Goal: Task Accomplishment & Management: Manage account settings

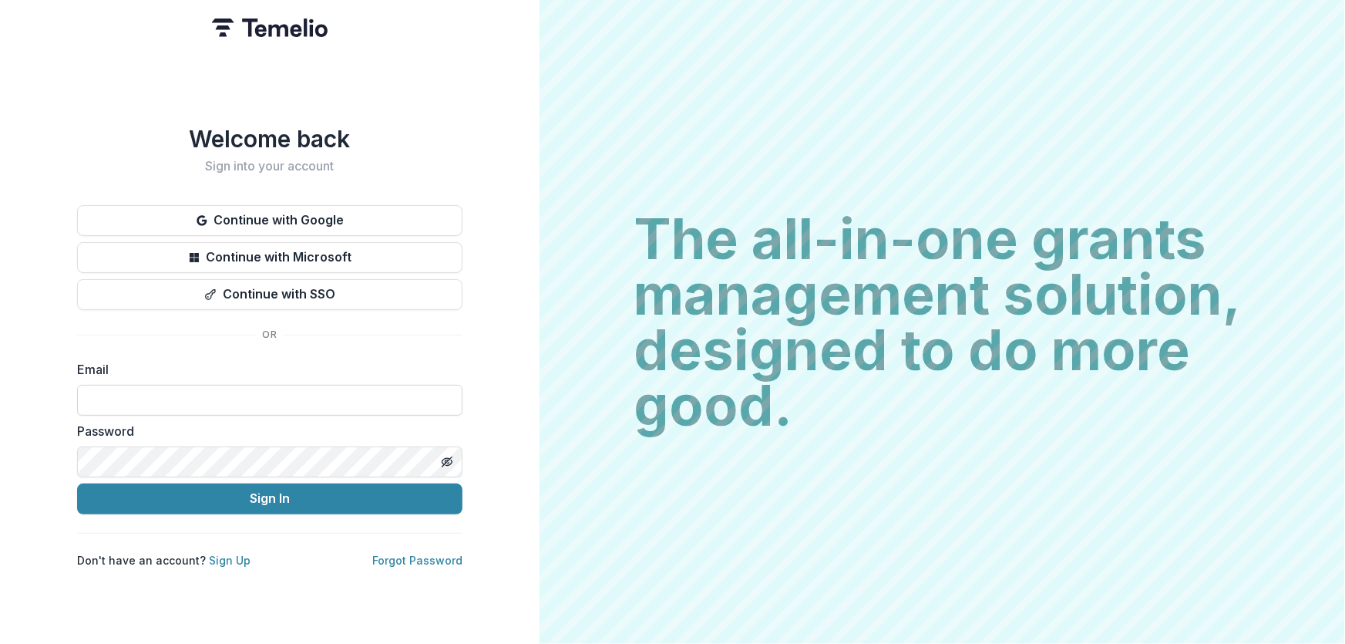
click at [138, 397] on input at bounding box center [269, 400] width 385 height 31
type input "**********"
click at [77, 483] on button "Sign In" at bounding box center [269, 498] width 385 height 31
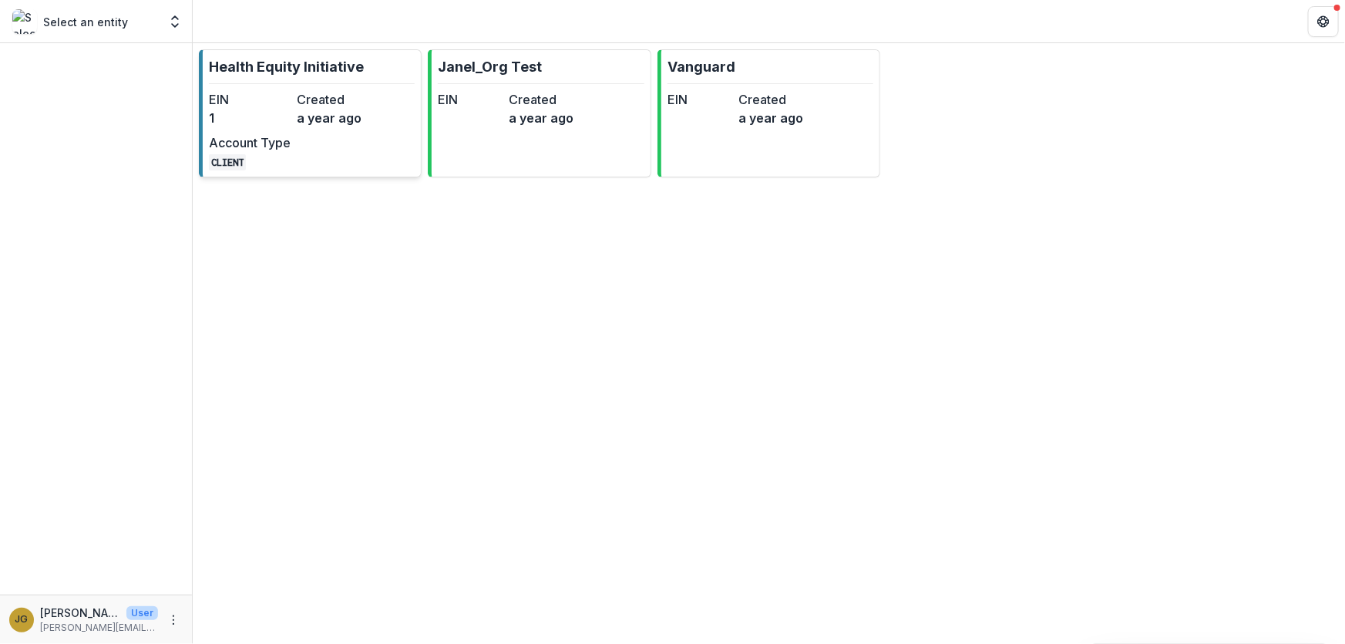
click at [309, 60] on p "Health Equity Initiative" at bounding box center [286, 66] width 155 height 21
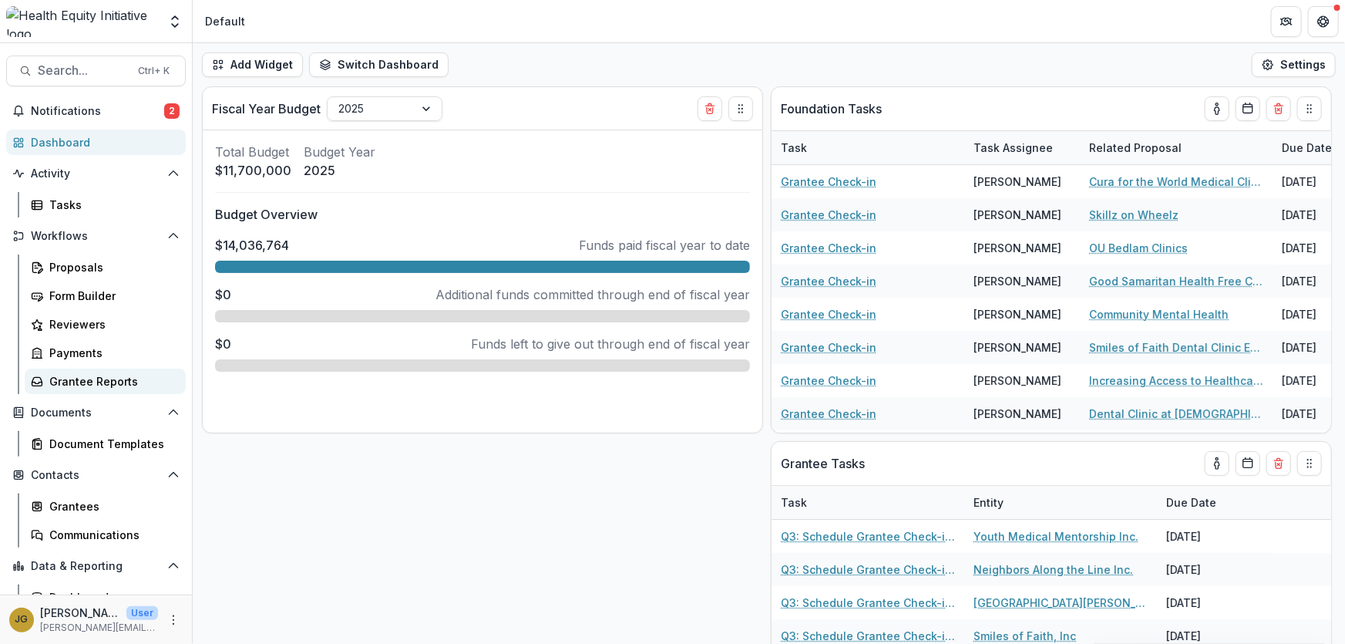
click at [84, 381] on div "Grantee Reports" at bounding box center [111, 381] width 124 height 16
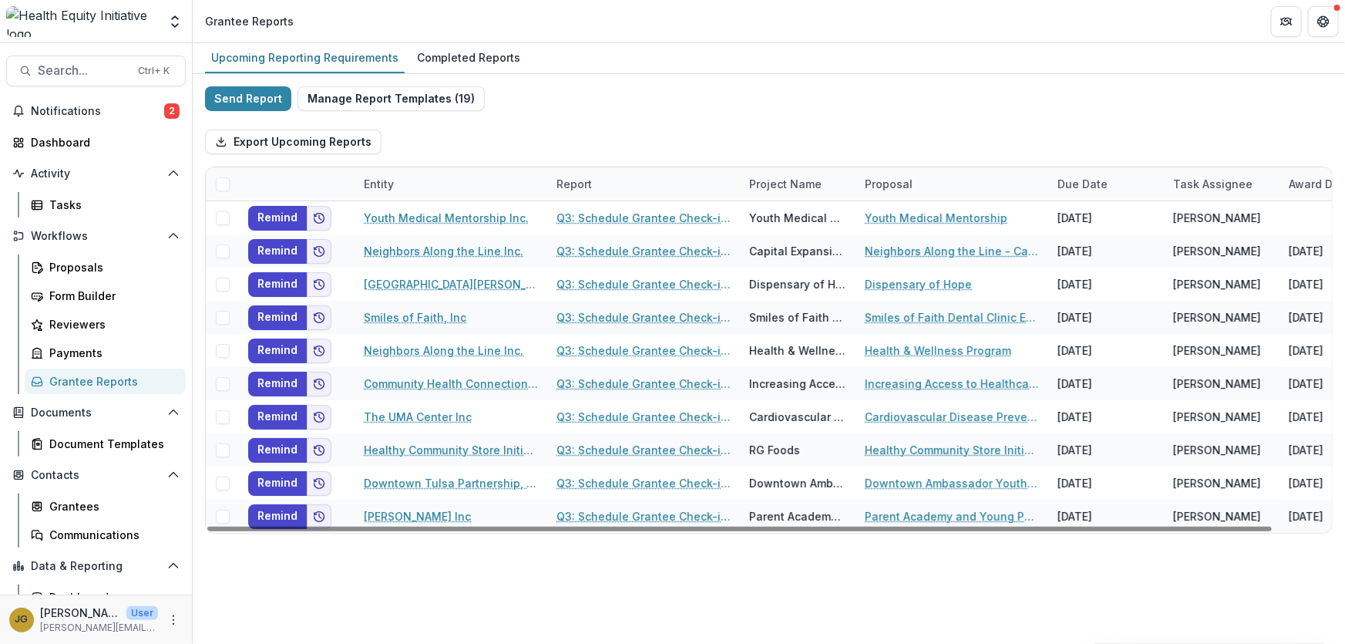
click at [383, 185] on div "Entity" at bounding box center [379, 184] width 49 height 16
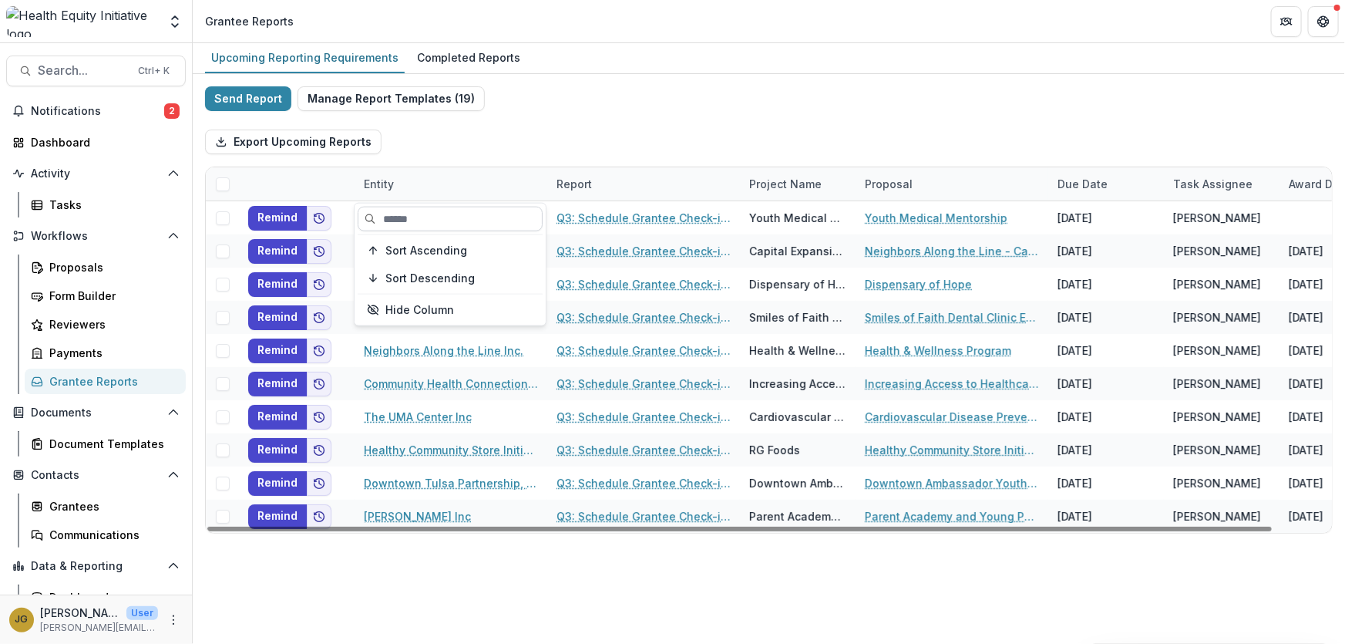
click at [383, 216] on input at bounding box center [450, 219] width 185 height 25
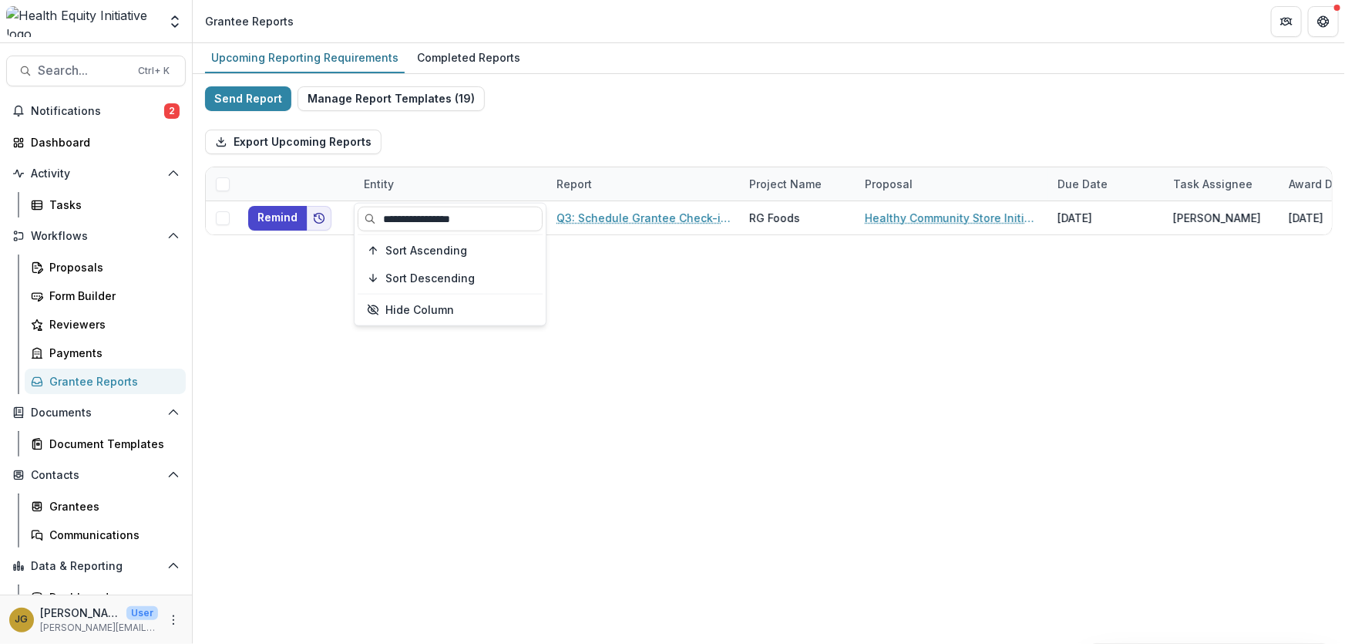
type input "**********"
click at [650, 277] on div "Upcoming Reporting Requirements Completed Reports Send Report Manage Report Tem…" at bounding box center [769, 343] width 1152 height 600
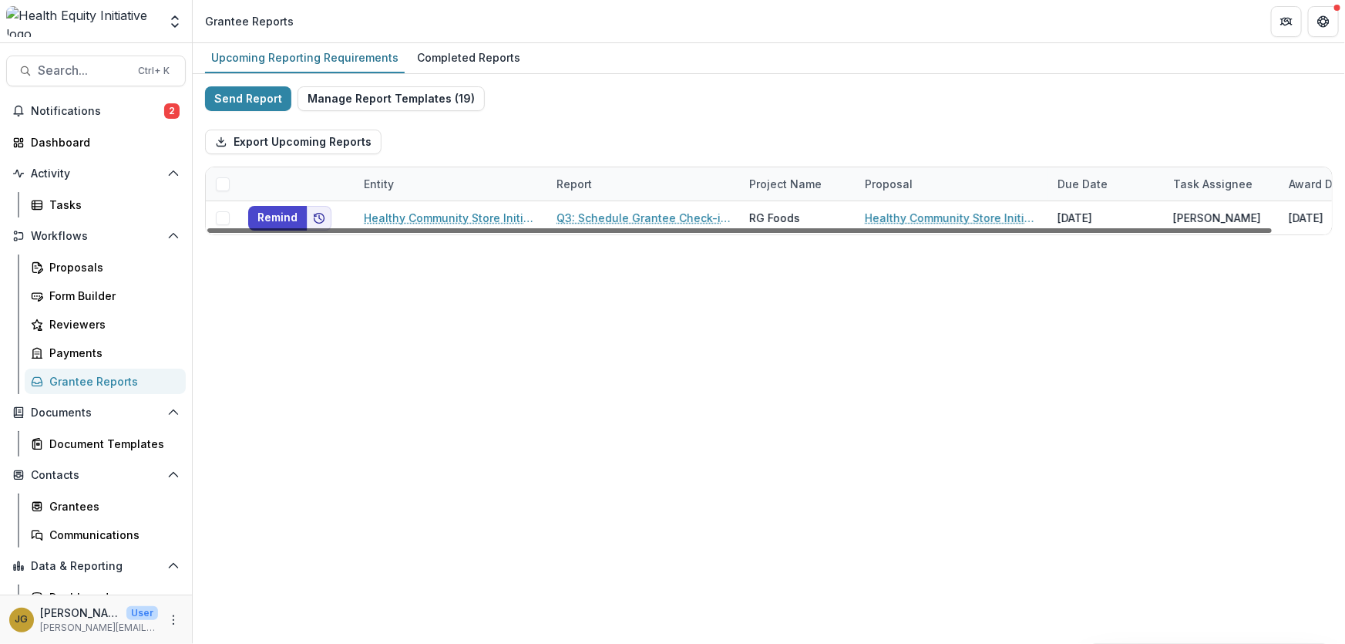
click at [625, 228] on div at bounding box center [739, 230] width 1064 height 5
drag, startPoint x: 571, startPoint y: 398, endPoint x: 558, endPoint y: 386, distance: 18.0
click at [571, 398] on div "Upcoming Reporting Requirements Completed Reports Send Report Manage Report Tem…" at bounding box center [769, 343] width 1152 height 600
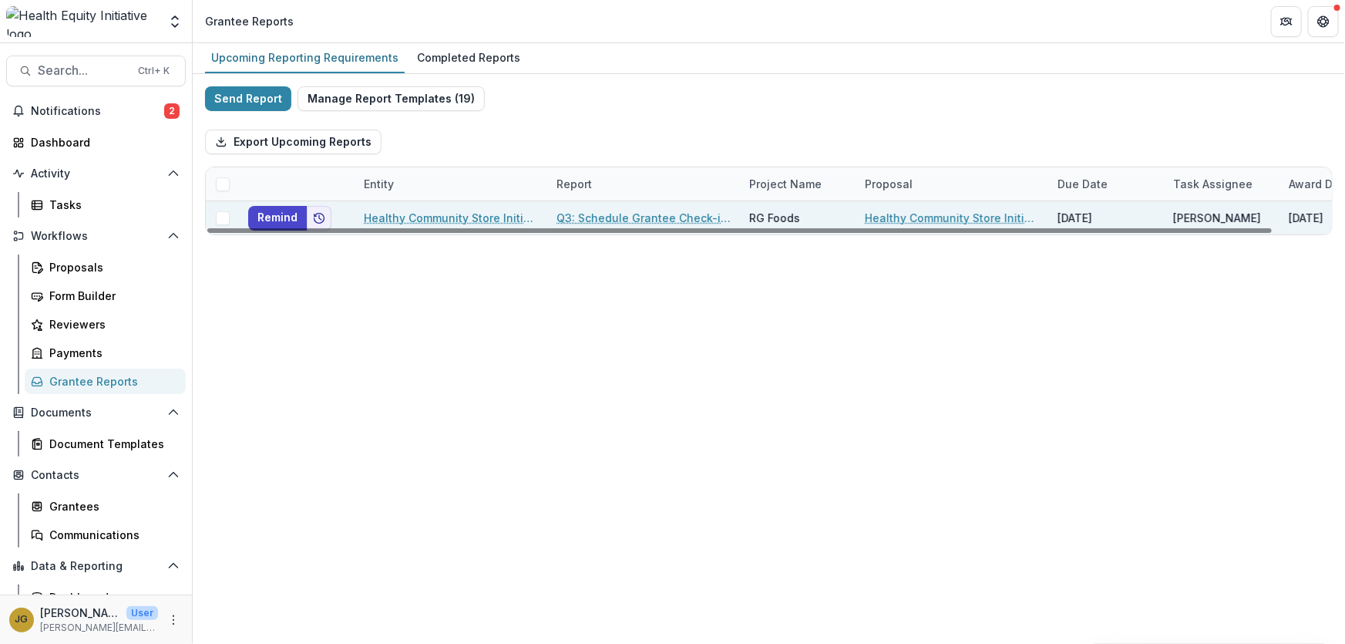
click at [630, 217] on link "Q3: Schedule Grantee Check-in with [PERSON_NAME]" at bounding box center [643, 218] width 174 height 16
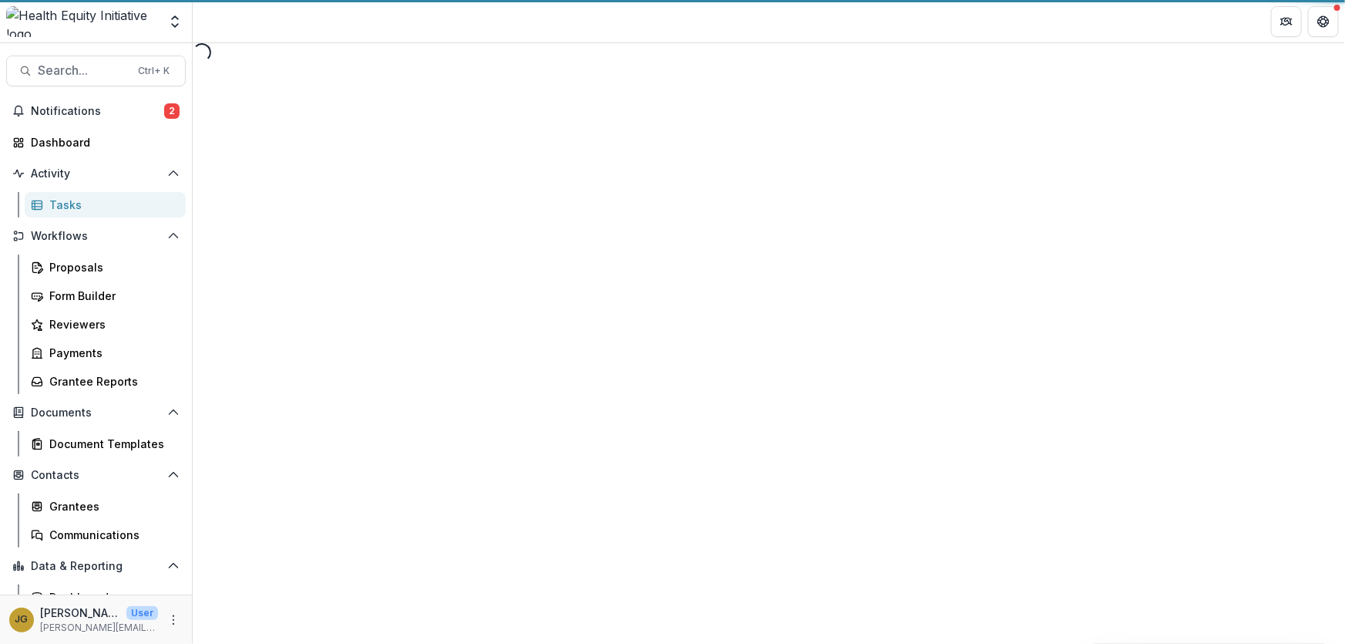
click at [630, 217] on div "Loading..." at bounding box center [769, 343] width 1152 height 600
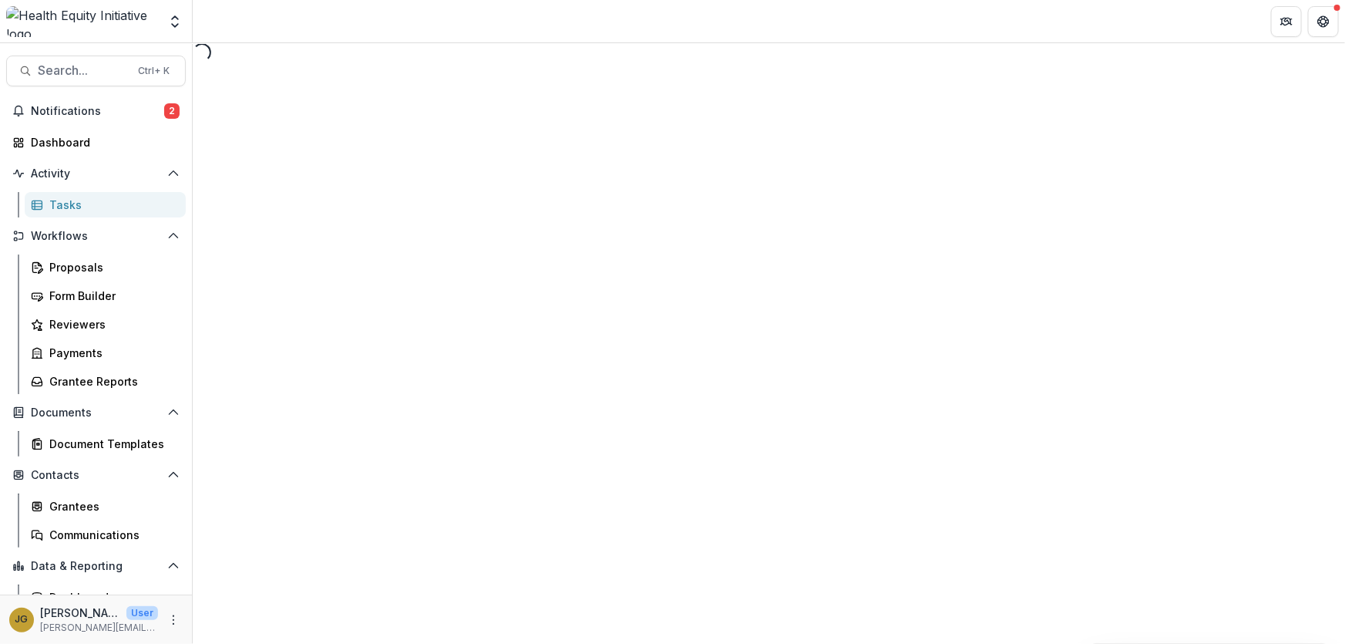
select select "********"
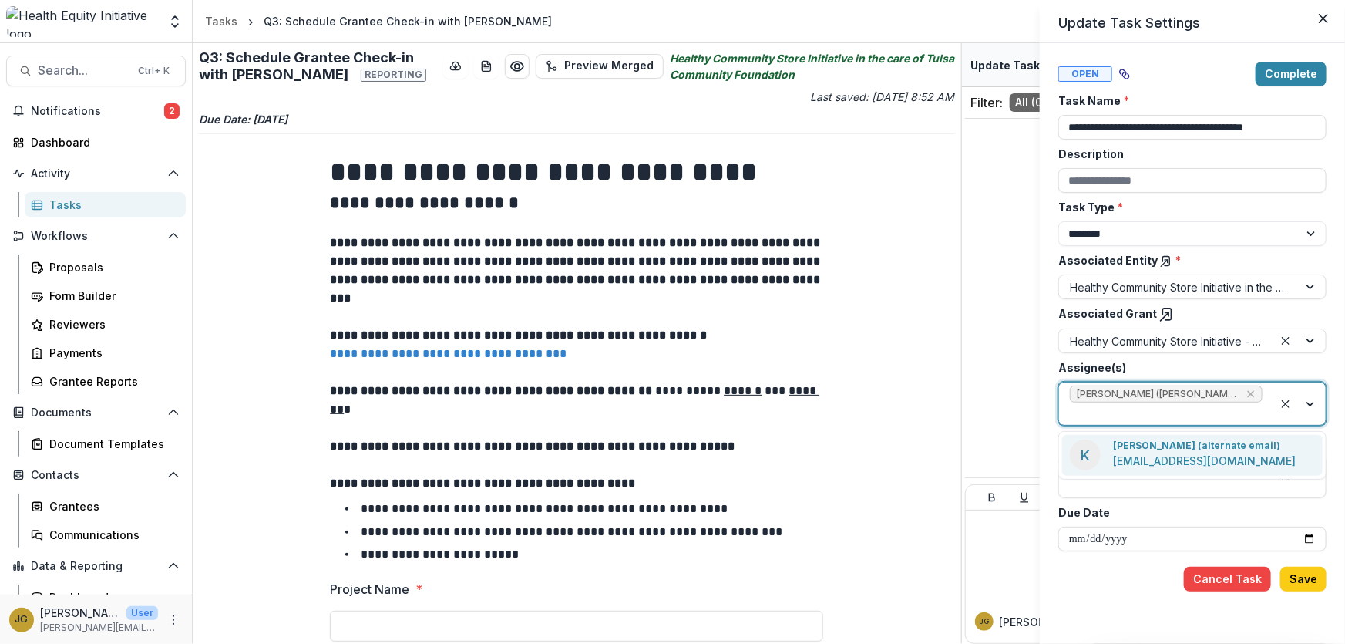
click at [1310, 401] on div at bounding box center [1299, 403] width 52 height 42
click at [1206, 449] on p "[PERSON_NAME] (alternate email)" at bounding box center [1196, 446] width 167 height 14
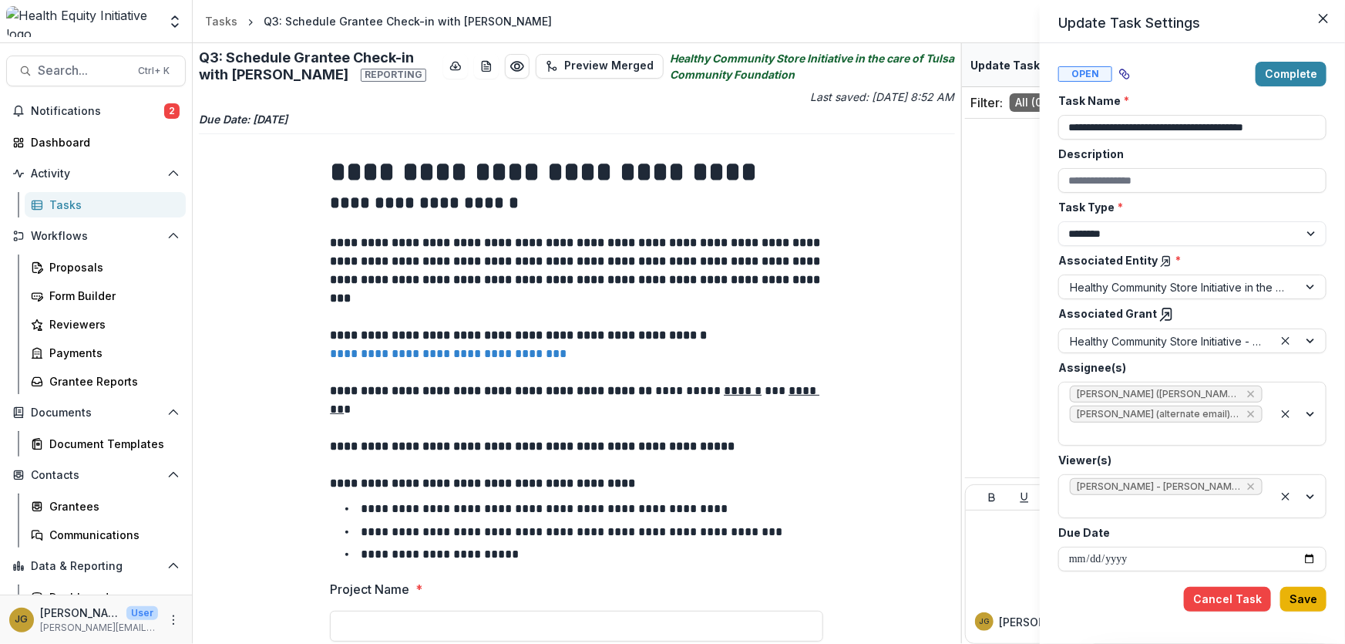
click at [1304, 596] on button "Save" at bounding box center [1303, 599] width 46 height 25
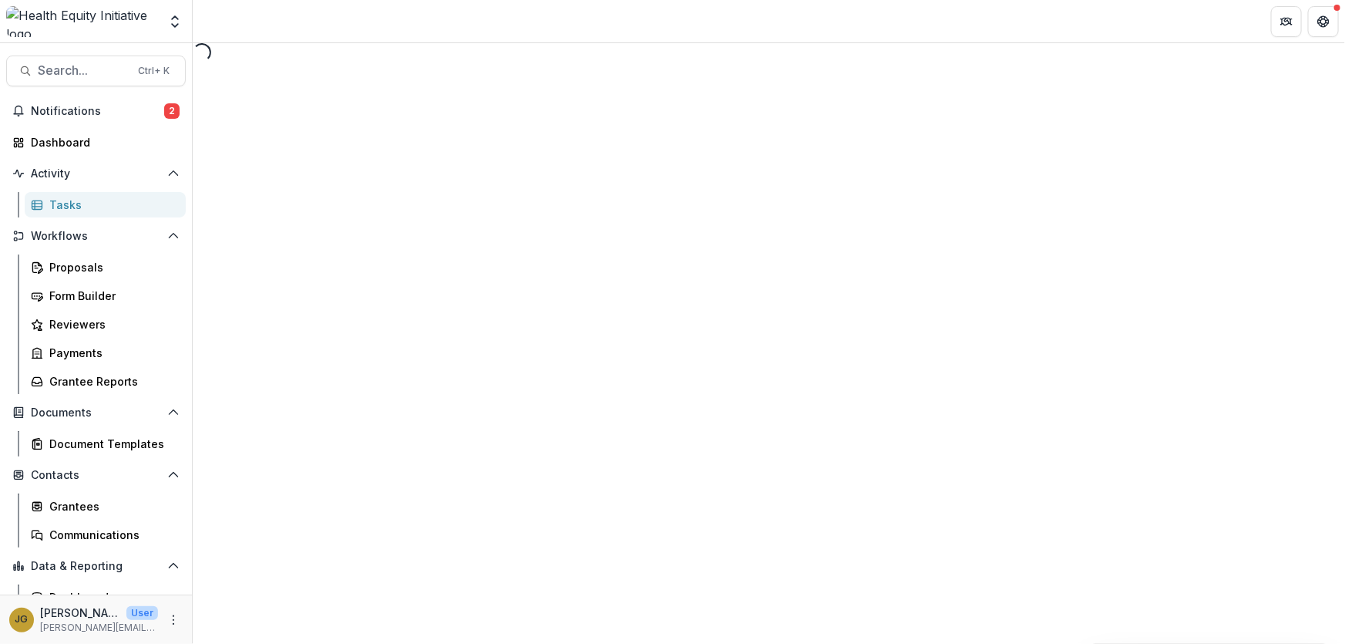
select select "********"
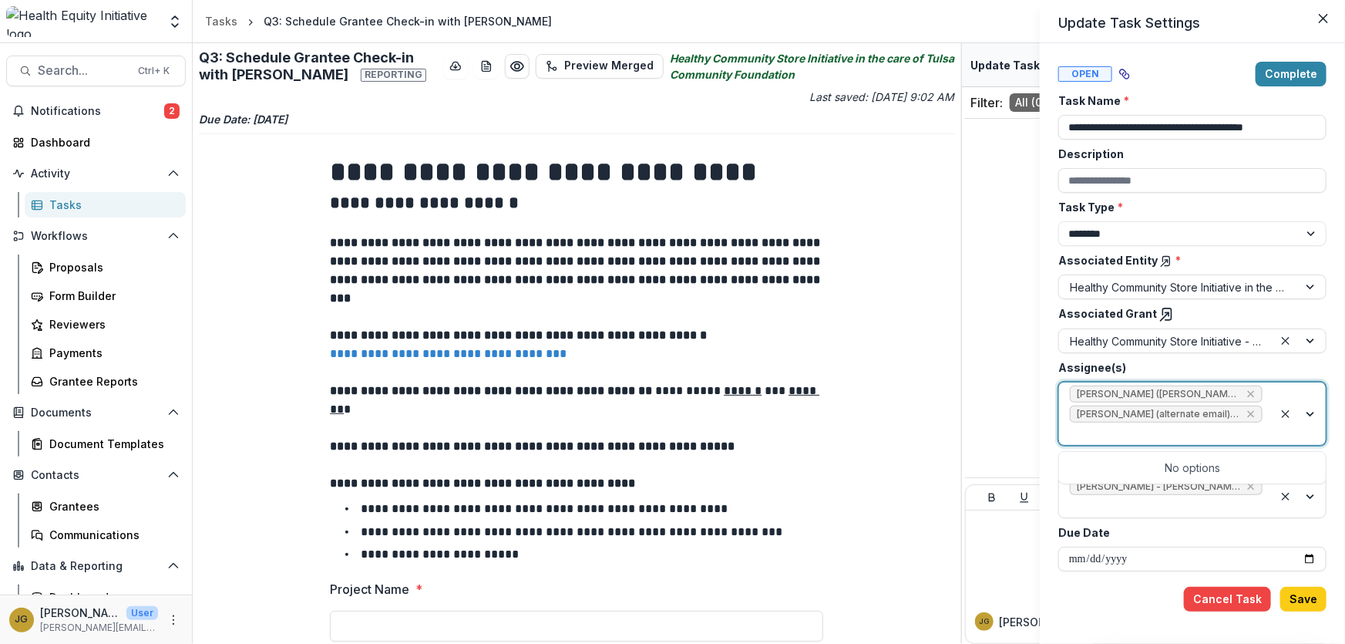
click at [1310, 413] on div at bounding box center [1299, 413] width 52 height 62
click at [1153, 415] on span "[PERSON_NAME] (alternate email) ([EMAIL_ADDRESS][DOMAIN_NAME])" at bounding box center [1158, 413] width 163 height 11
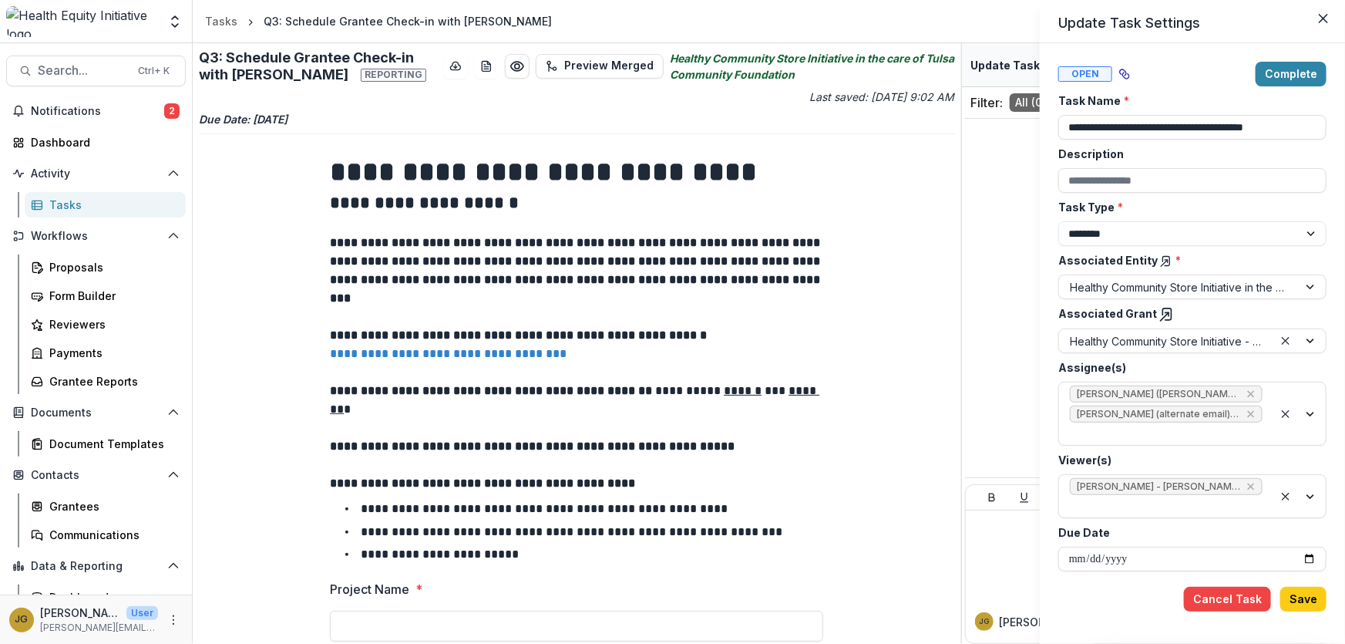
click at [59, 66] on div "**********" at bounding box center [672, 322] width 1345 height 644
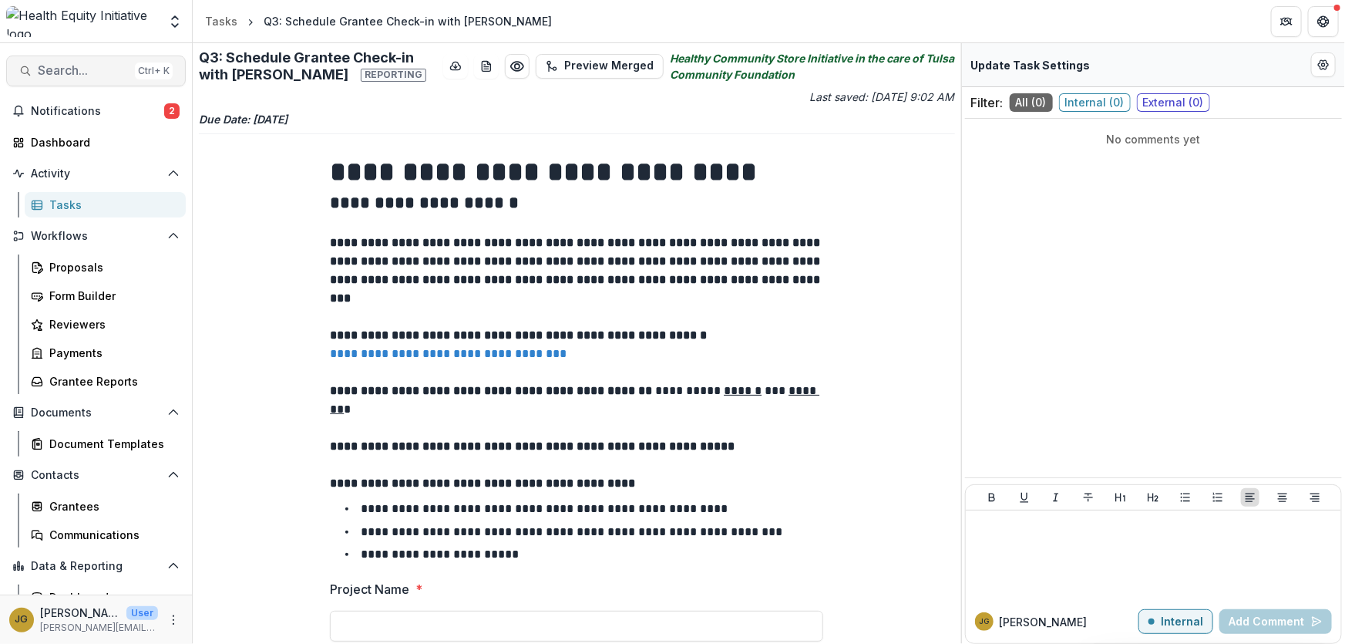
click at [64, 75] on span "Search..." at bounding box center [83, 70] width 91 height 15
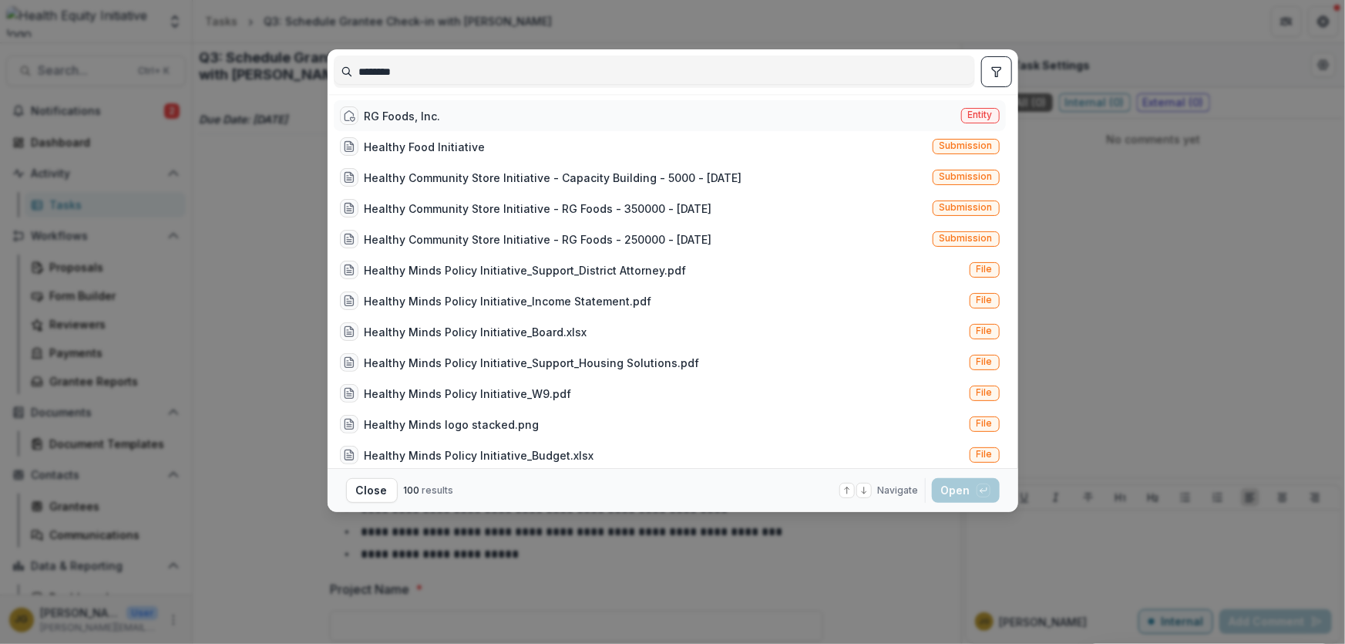
type input "*******"
click at [378, 111] on div "RG Foods, Inc." at bounding box center [403, 116] width 76 height 16
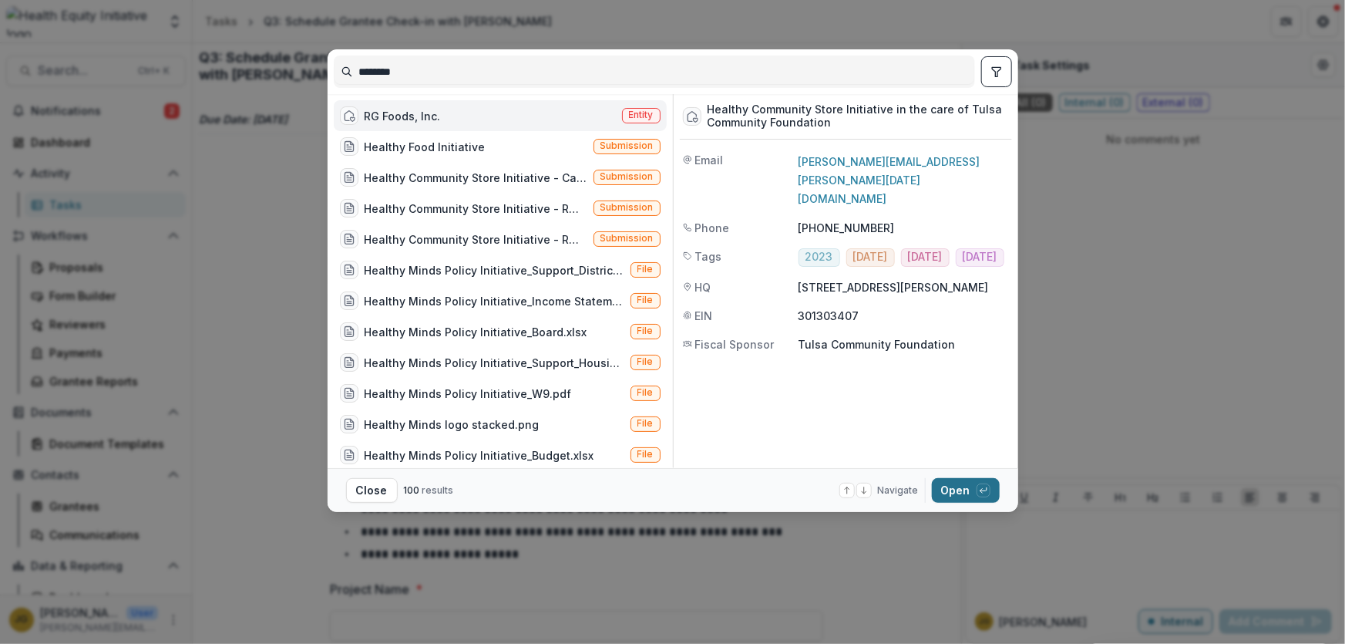
click at [954, 486] on button "Open with enter key" at bounding box center [966, 490] width 68 height 25
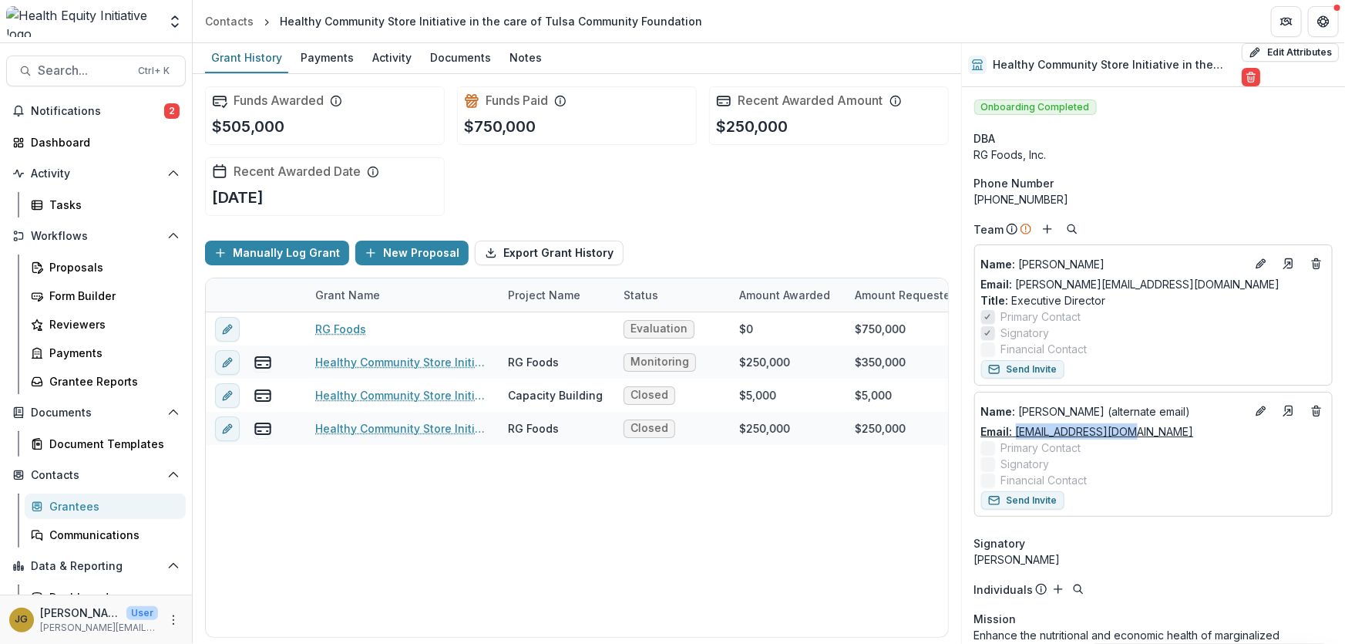
drag, startPoint x: 1135, startPoint y: 434, endPoint x: 1017, endPoint y: 432, distance: 117.2
click at [1017, 432] on div "Email: [EMAIL_ADDRESS][DOMAIN_NAME]" at bounding box center [1153, 431] width 345 height 16
copy link "[EMAIL_ADDRESS][DOMAIN_NAME]"
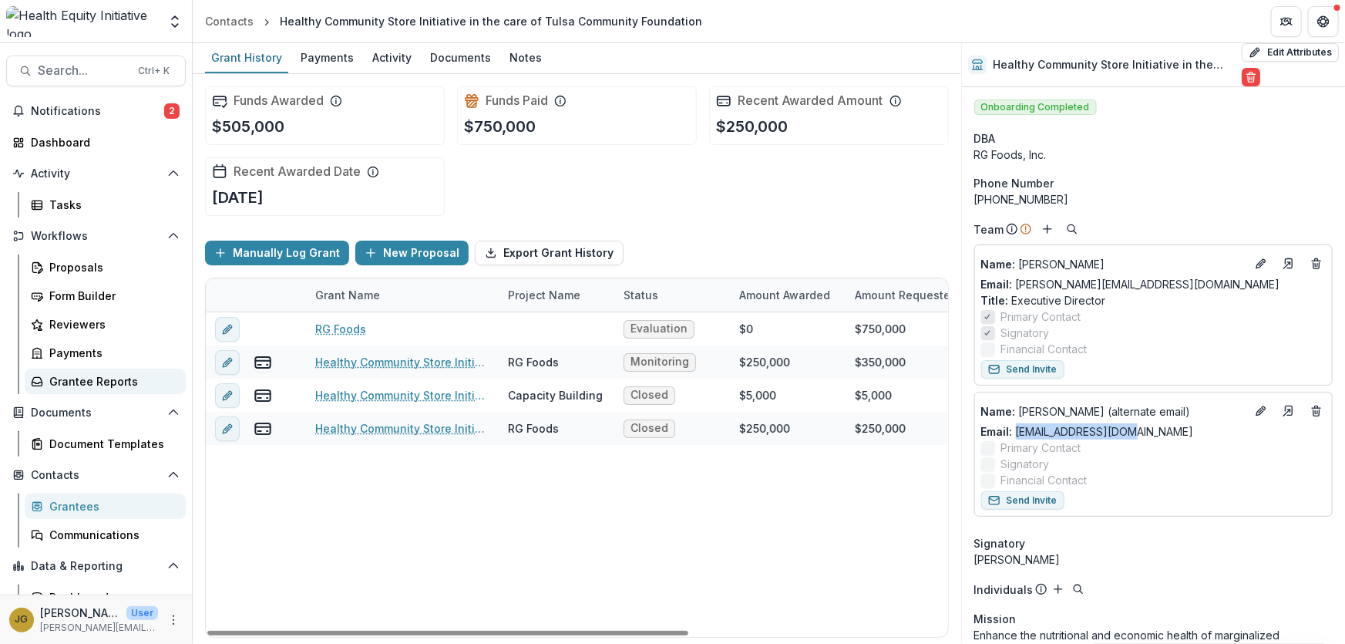
click at [77, 378] on div "Grantee Reports" at bounding box center [111, 381] width 124 height 16
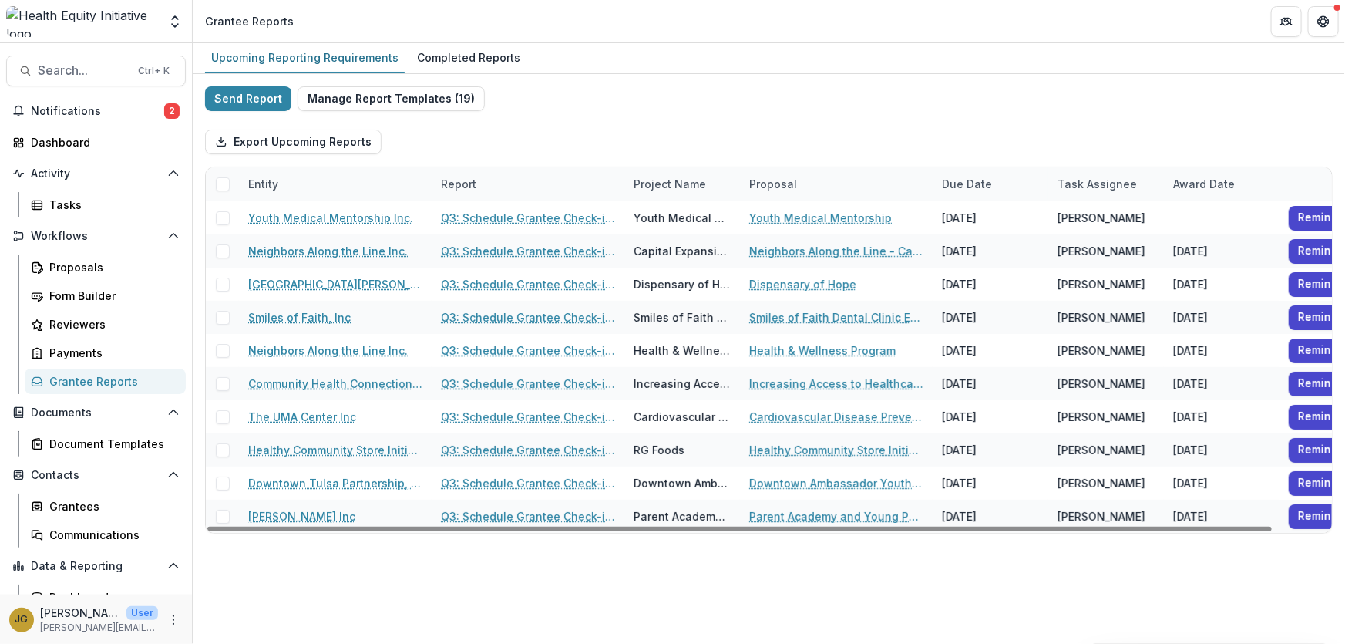
click at [274, 183] on div "Entity" at bounding box center [263, 184] width 49 height 16
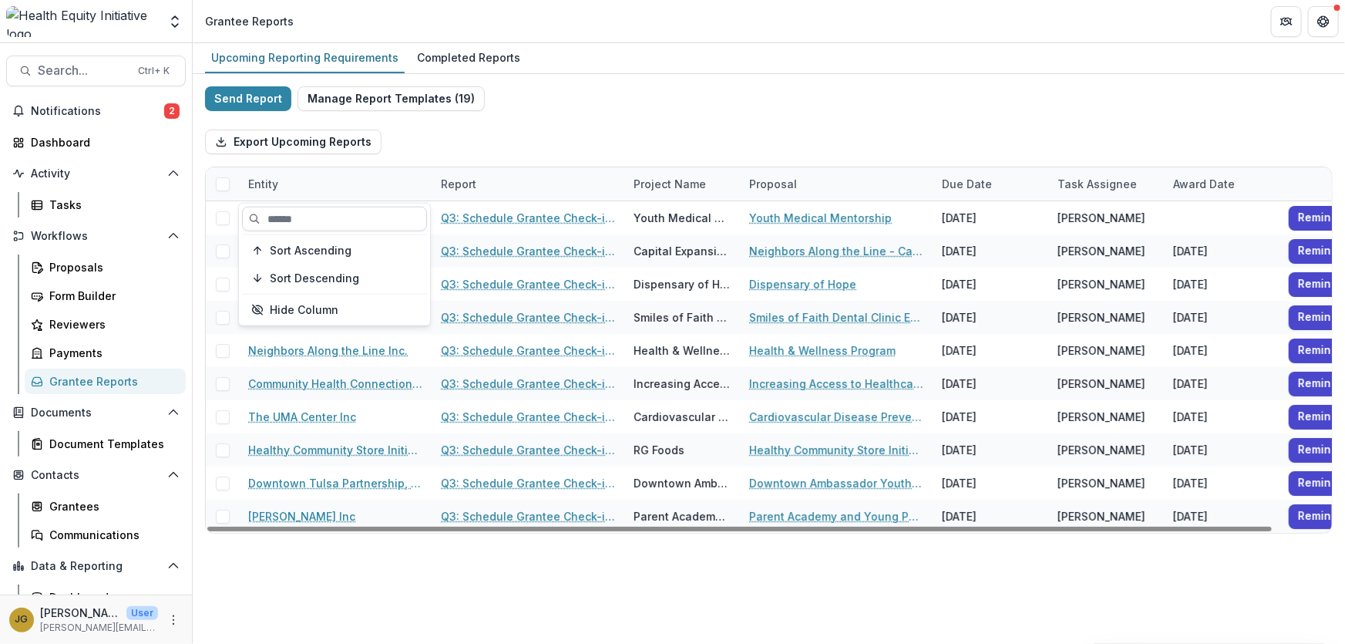
click at [277, 219] on input at bounding box center [334, 219] width 185 height 25
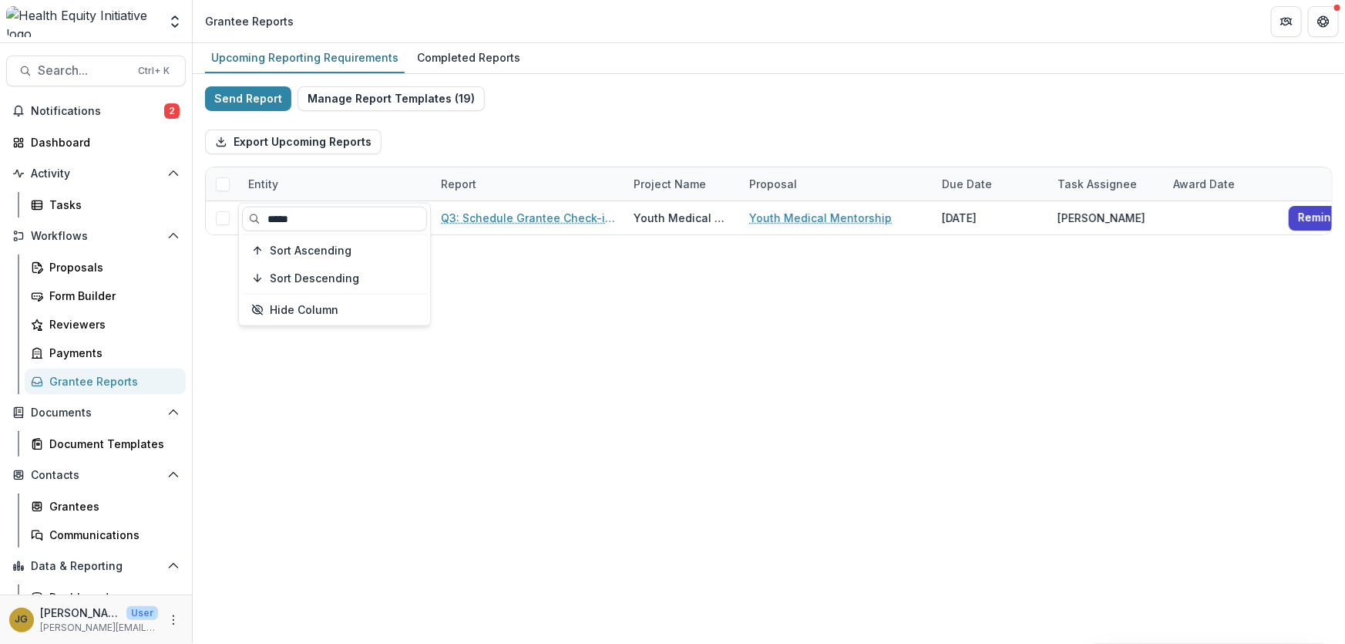
type input "*****"
click at [553, 308] on div "Upcoming Reporting Requirements Completed Reports Send Report Manage Report Tem…" at bounding box center [769, 343] width 1152 height 600
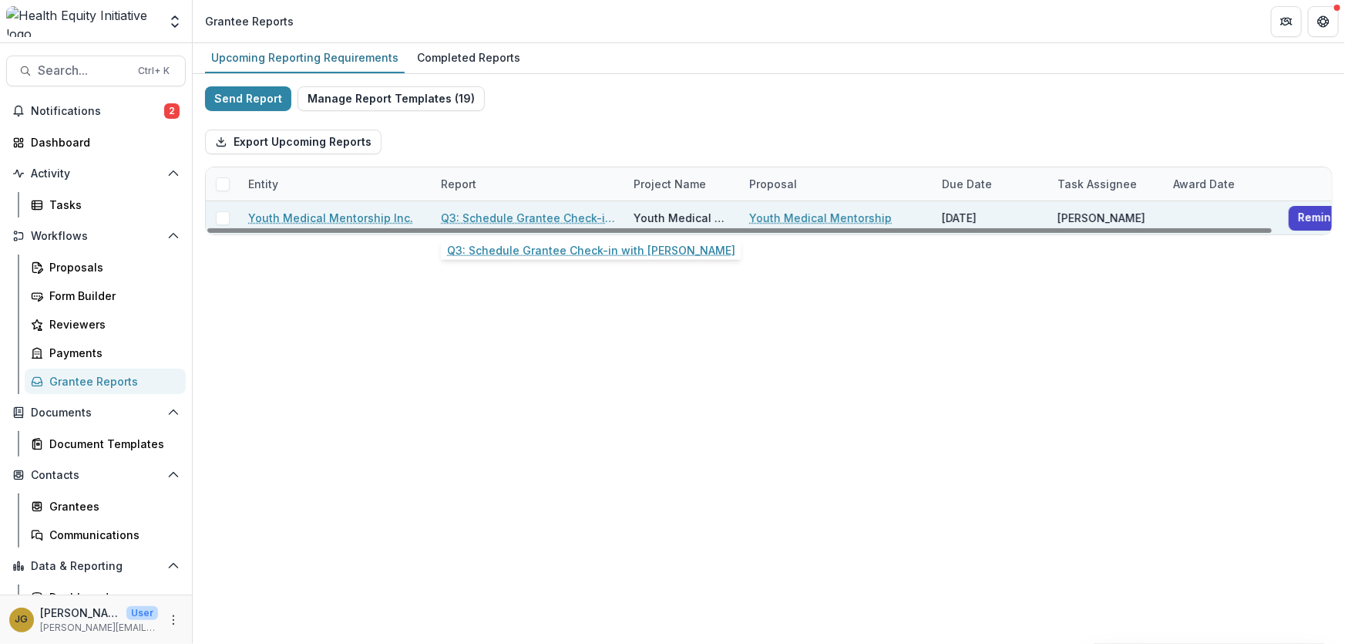
click at [502, 213] on link "Q3: Schedule Grantee Check-in with [PERSON_NAME]" at bounding box center [528, 218] width 174 height 16
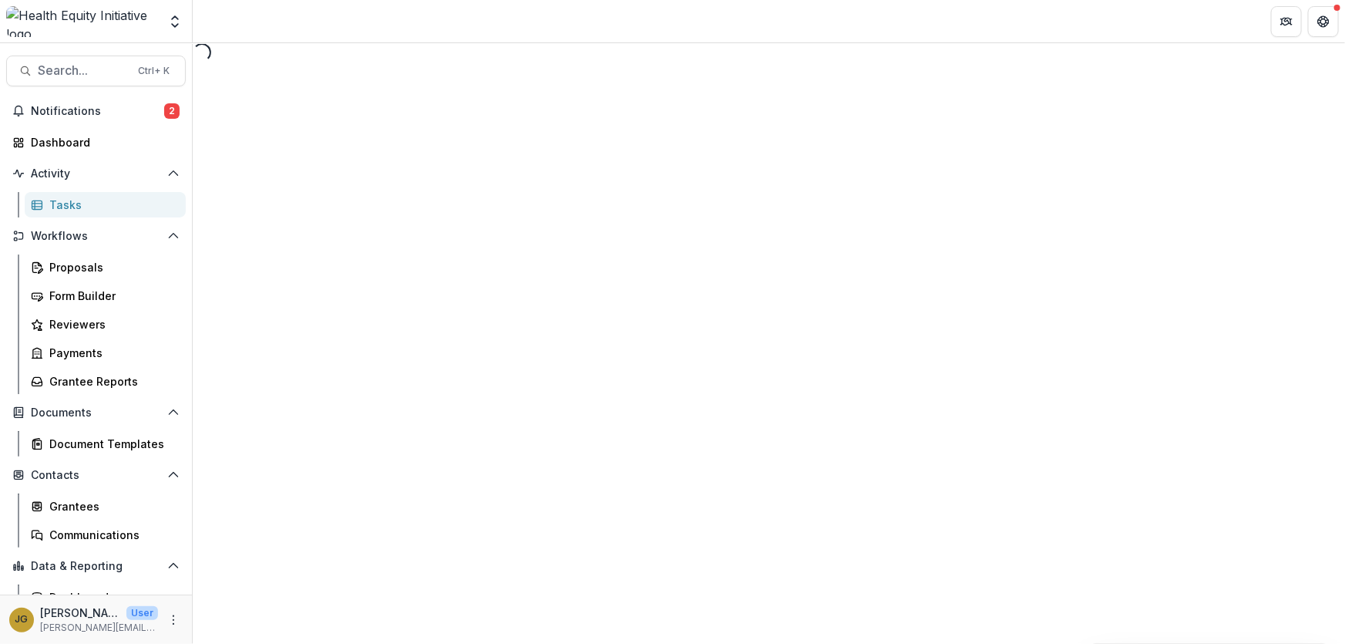
select select "********"
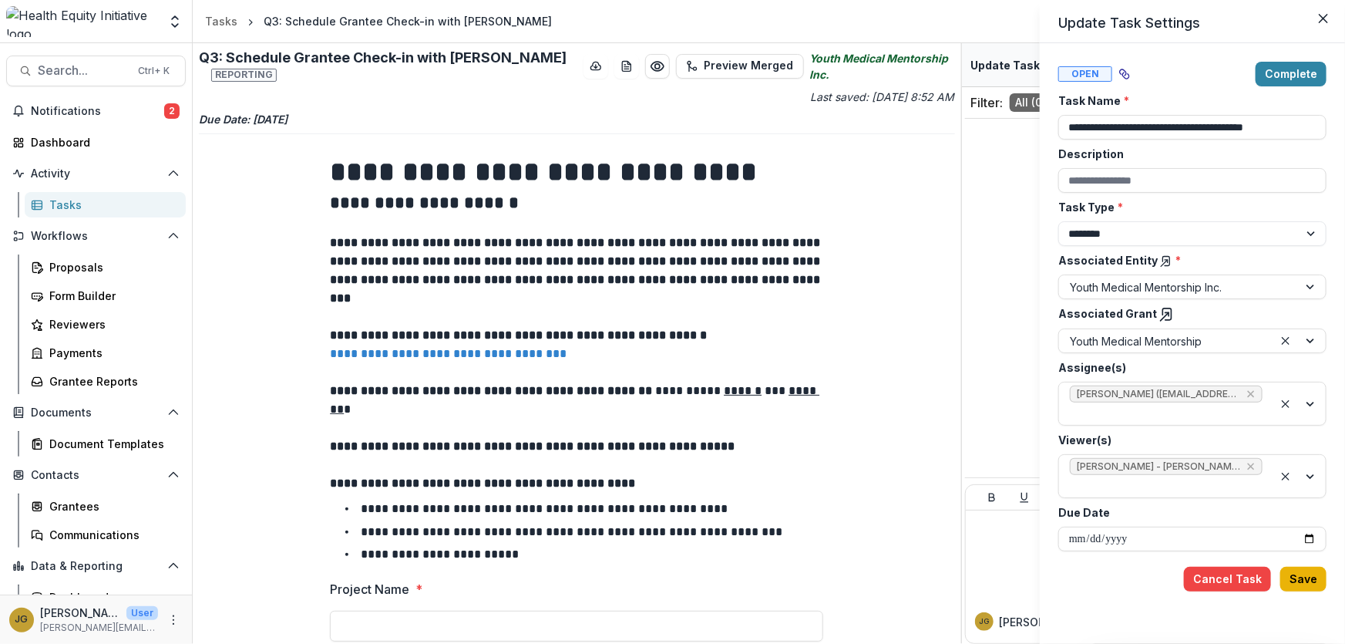
click at [1314, 583] on button "Save" at bounding box center [1303, 578] width 46 height 25
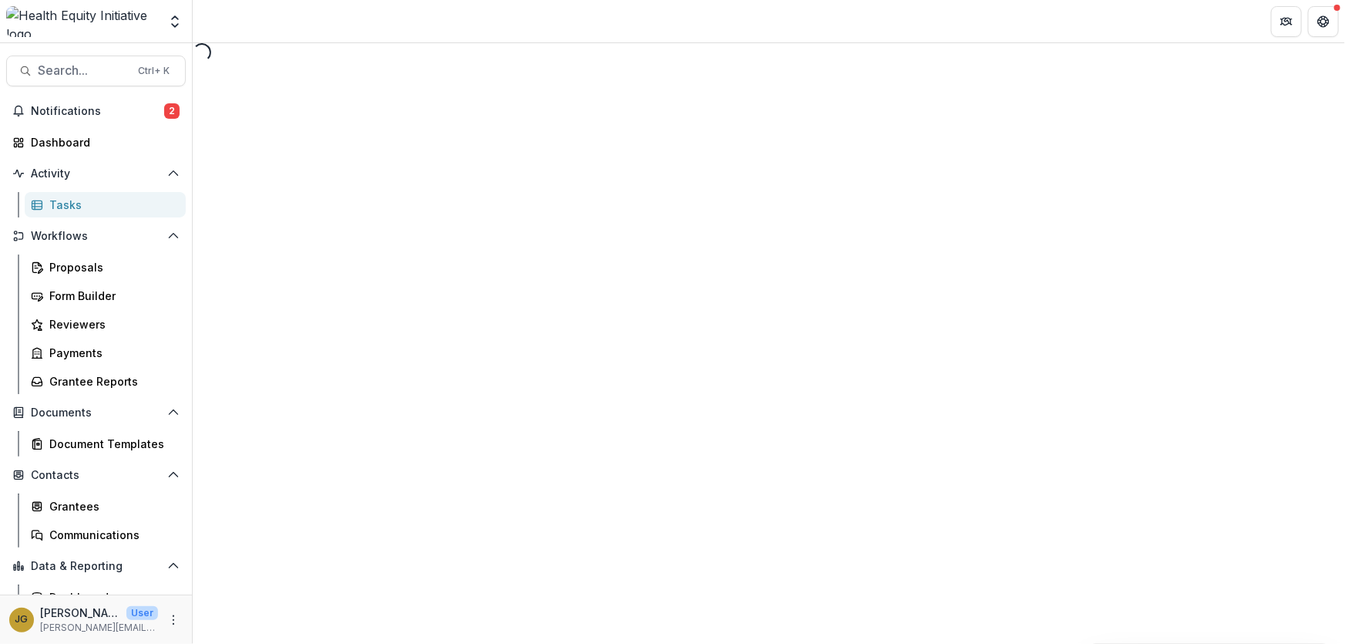
select select "********"
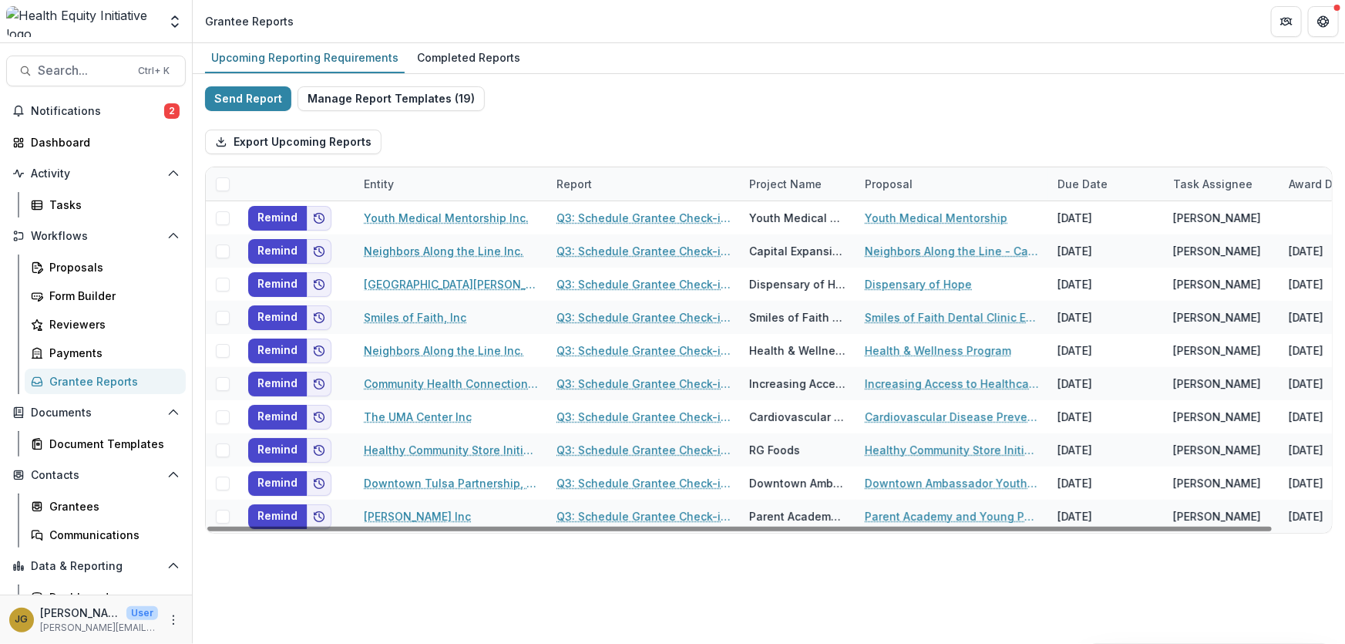
click at [399, 184] on div "Entity" at bounding box center [379, 184] width 49 height 16
click at [412, 247] on span "Sort Ascending" at bounding box center [426, 250] width 82 height 13
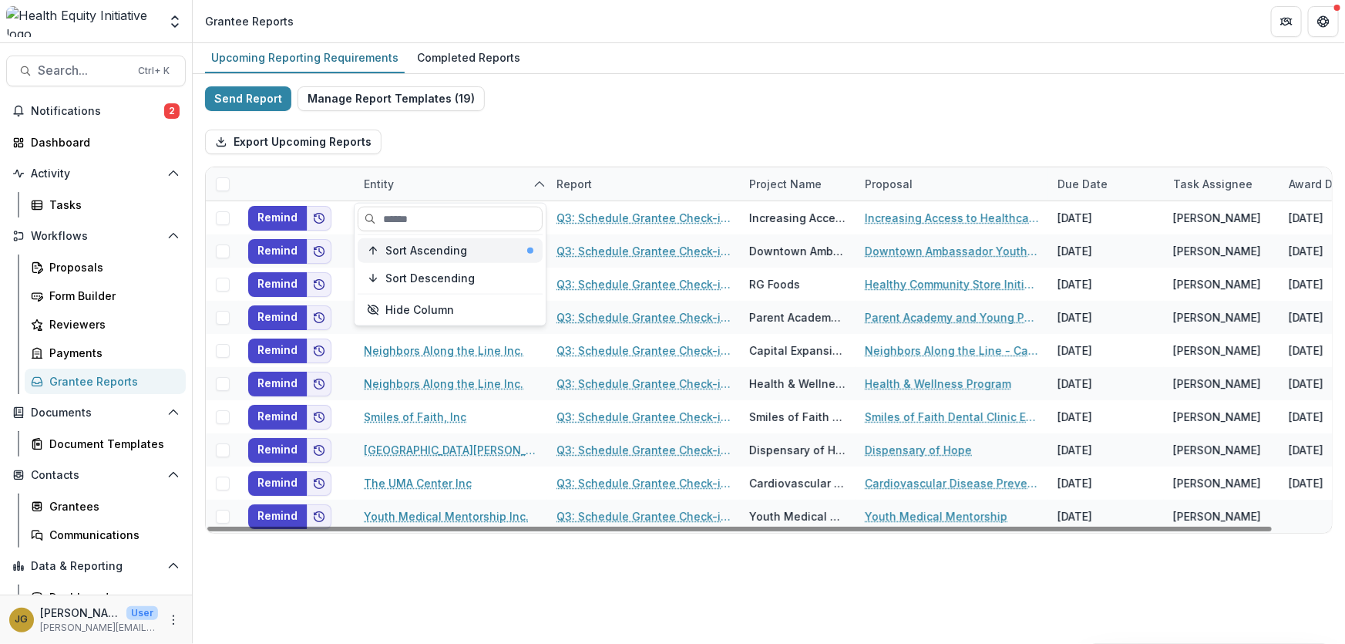
click at [414, 253] on span "Sort Ascending" at bounding box center [426, 250] width 82 height 13
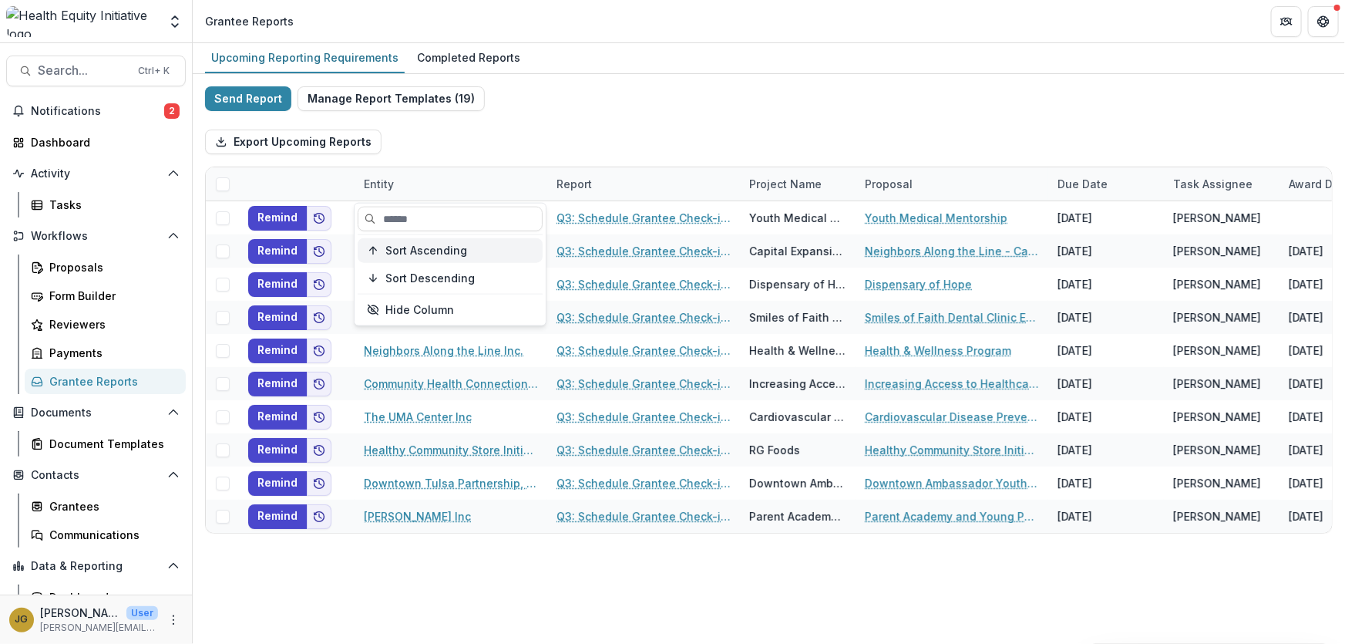
click at [414, 253] on span "Sort Ascending" at bounding box center [426, 250] width 82 height 13
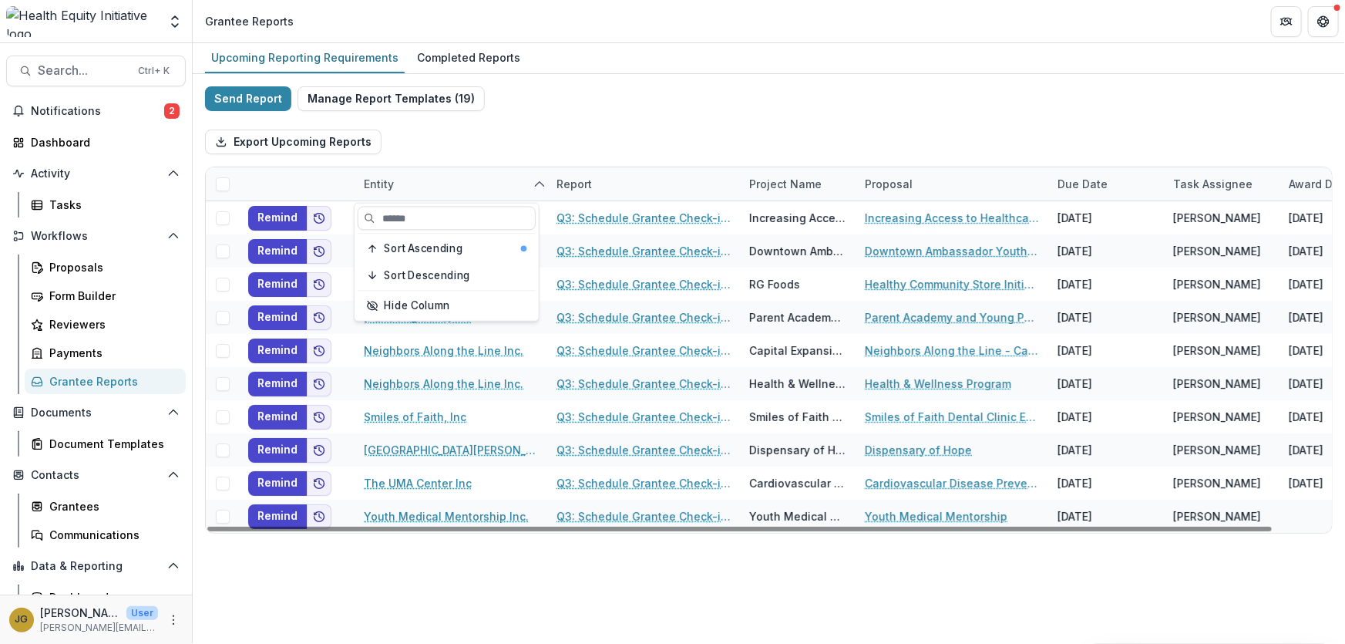
click at [538, 601] on div "Upcoming Reporting Requirements Completed Reports Send Report Manage Report Tem…" at bounding box center [769, 343] width 1152 height 600
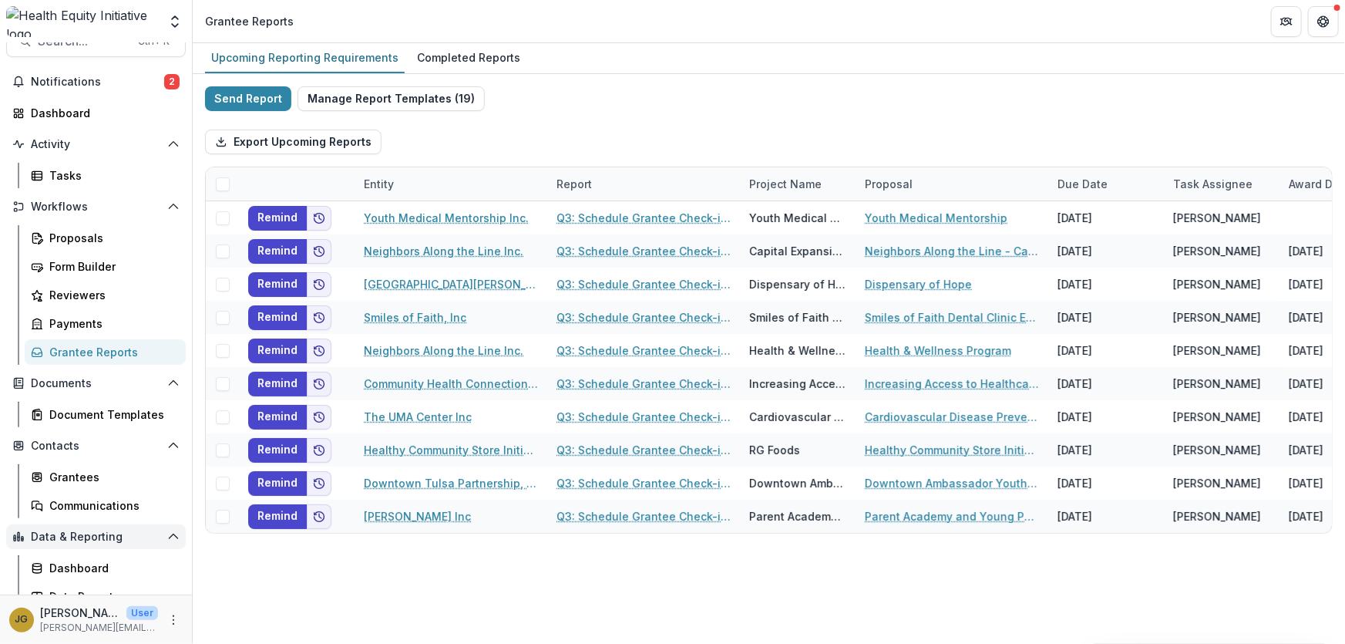
scroll to position [42, 0]
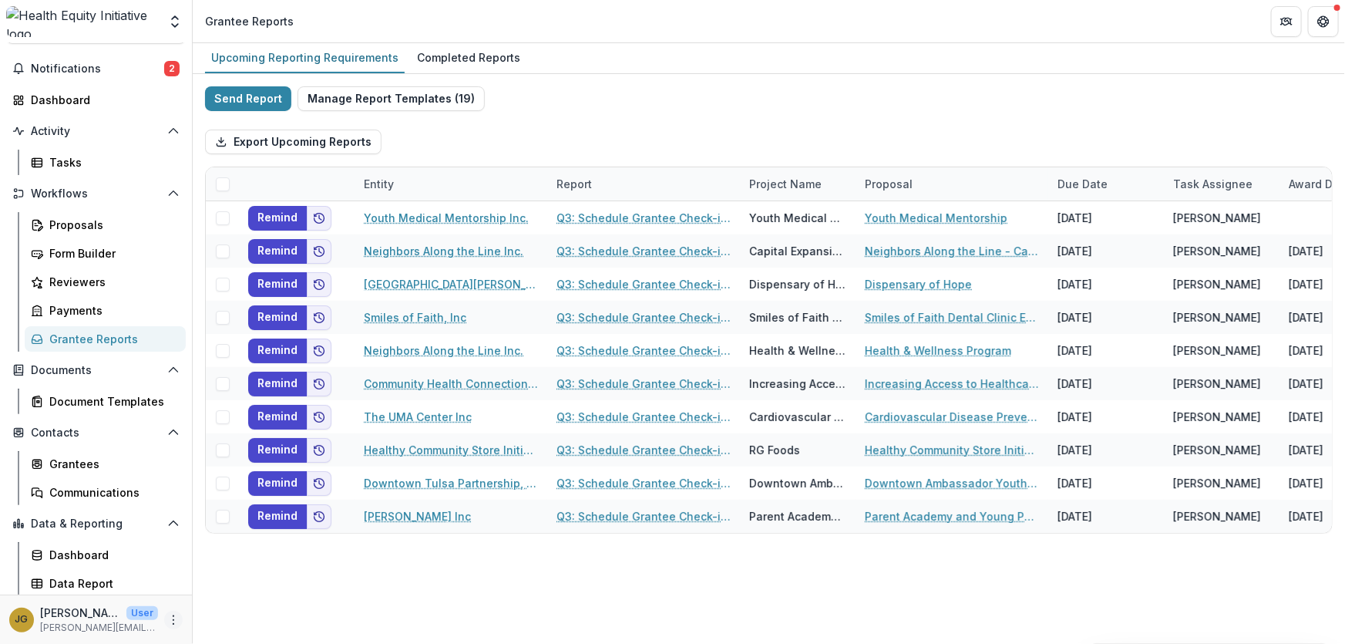
click at [167, 617] on icon "More" at bounding box center [173, 619] width 12 height 12
click at [224, 593] on link "User Settings" at bounding box center [271, 586] width 165 height 25
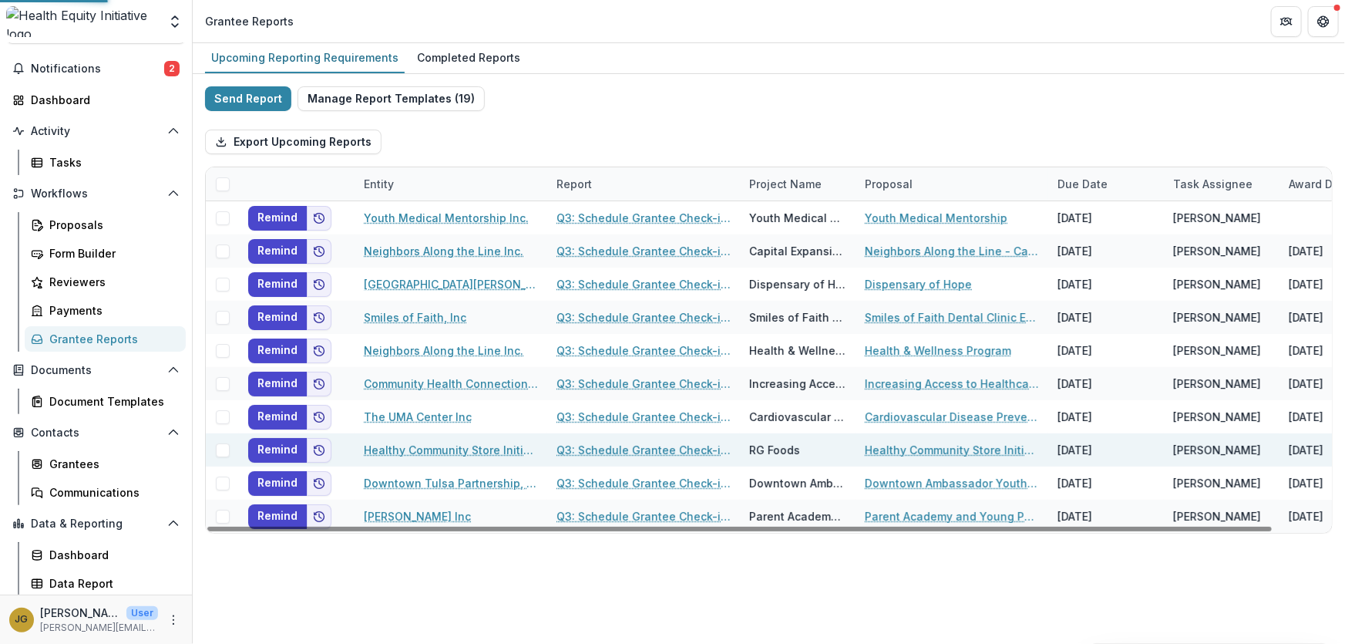
select select "****"
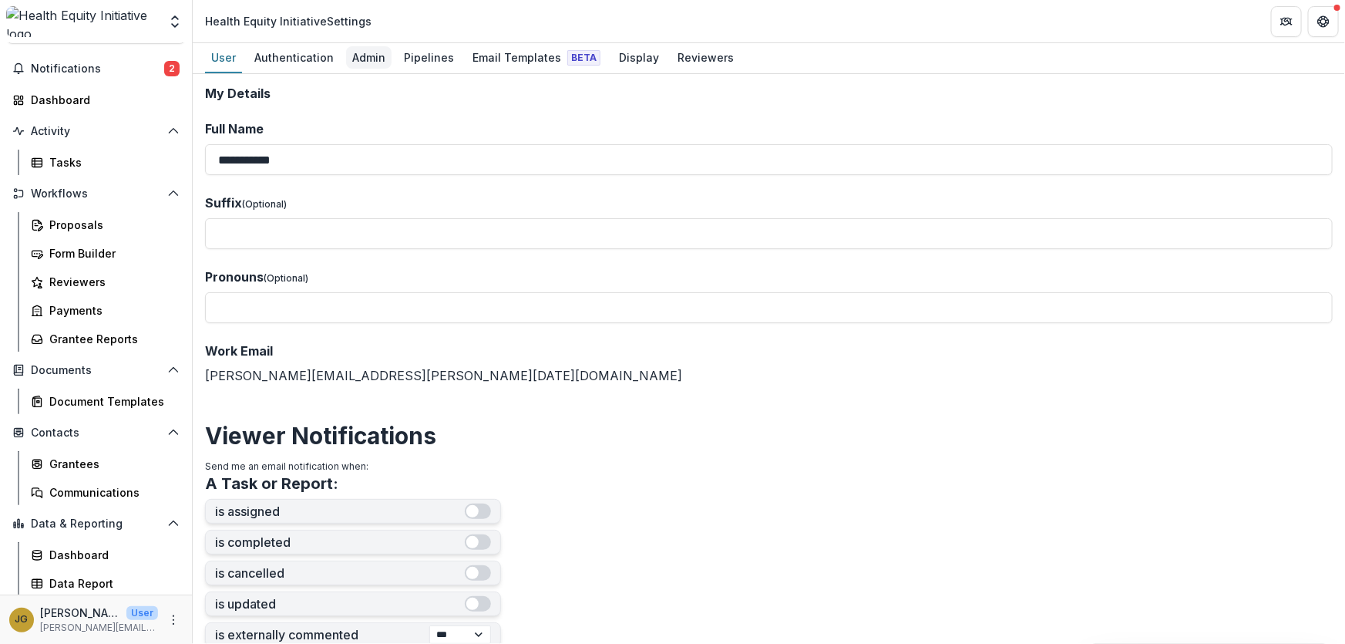
click at [385, 59] on div "Admin" at bounding box center [368, 57] width 45 height 22
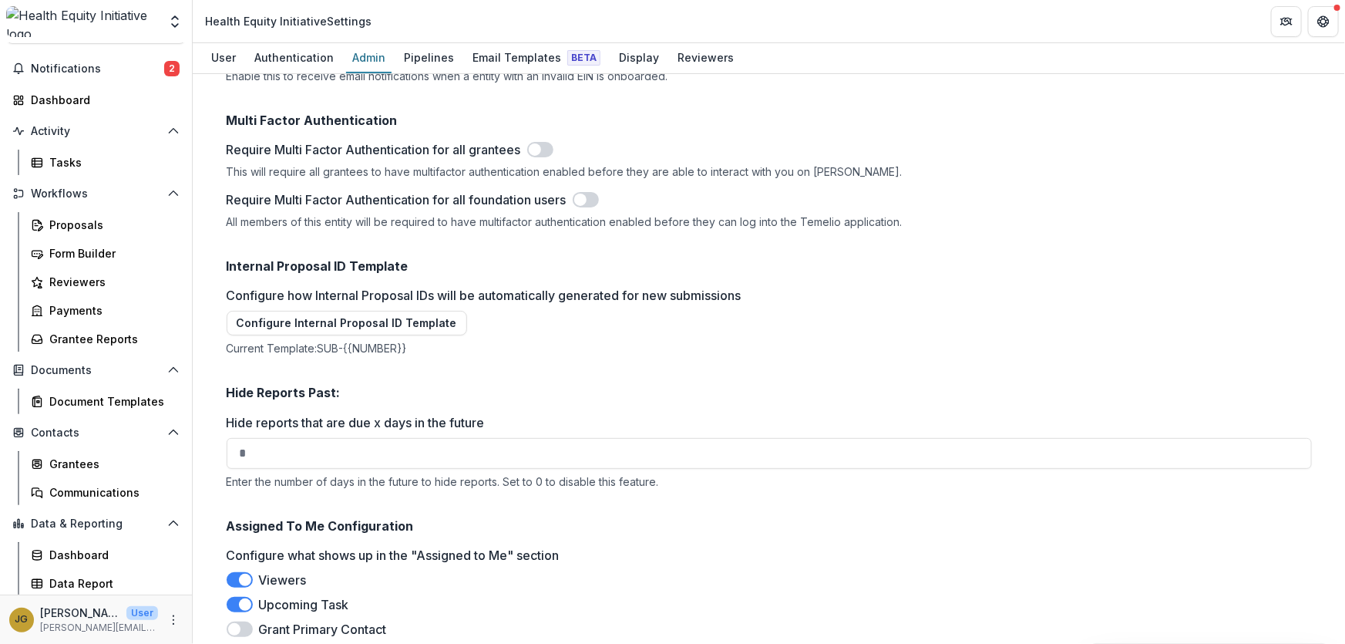
scroll to position [2372, 0]
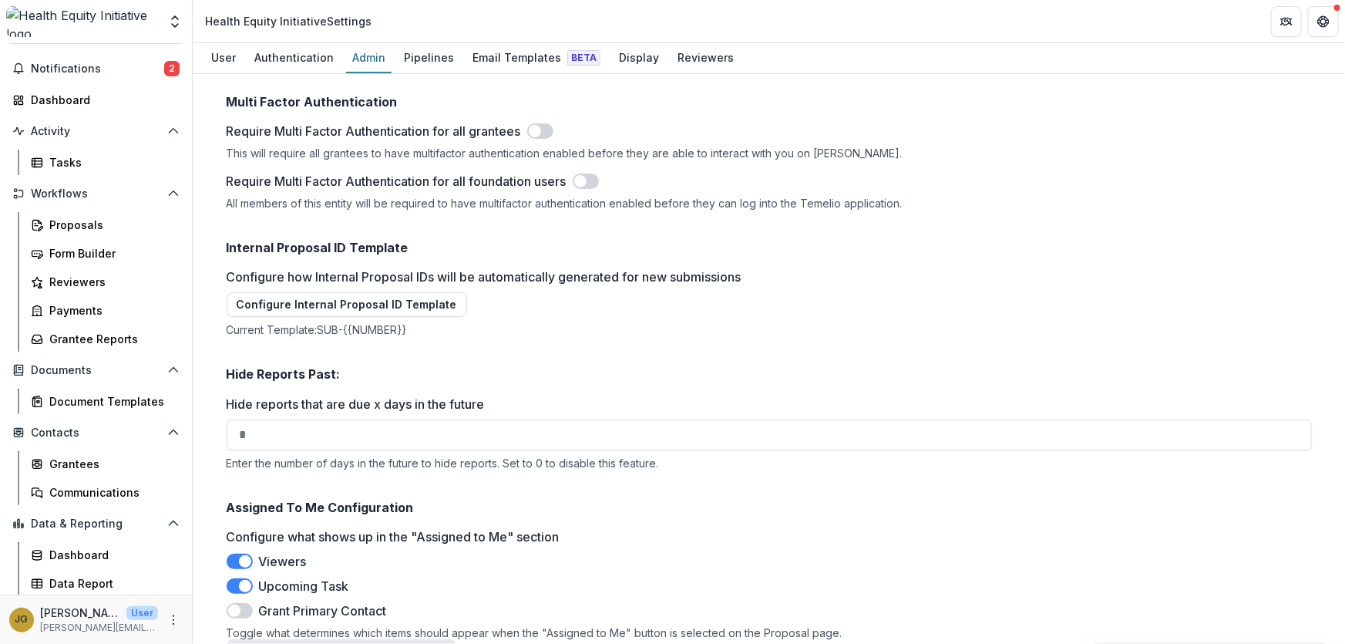
click at [301, 639] on button "Configure Custom Reminder Schedule" at bounding box center [341, 651] width 229 height 25
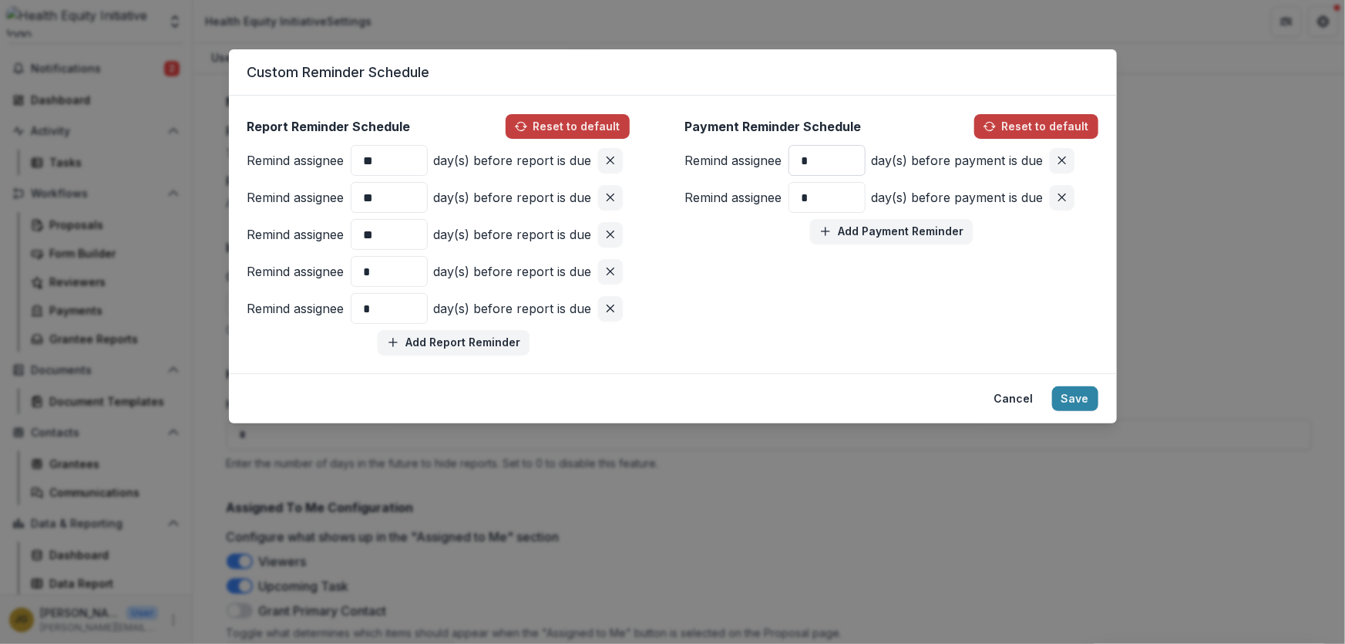
drag, startPoint x: 816, startPoint y: 159, endPoint x: 798, endPoint y: 160, distance: 17.8
click at [798, 160] on input "*" at bounding box center [826, 160] width 77 height 31
type input "**"
click at [1068, 200] on icon "Remove pair" at bounding box center [1062, 197] width 12 height 12
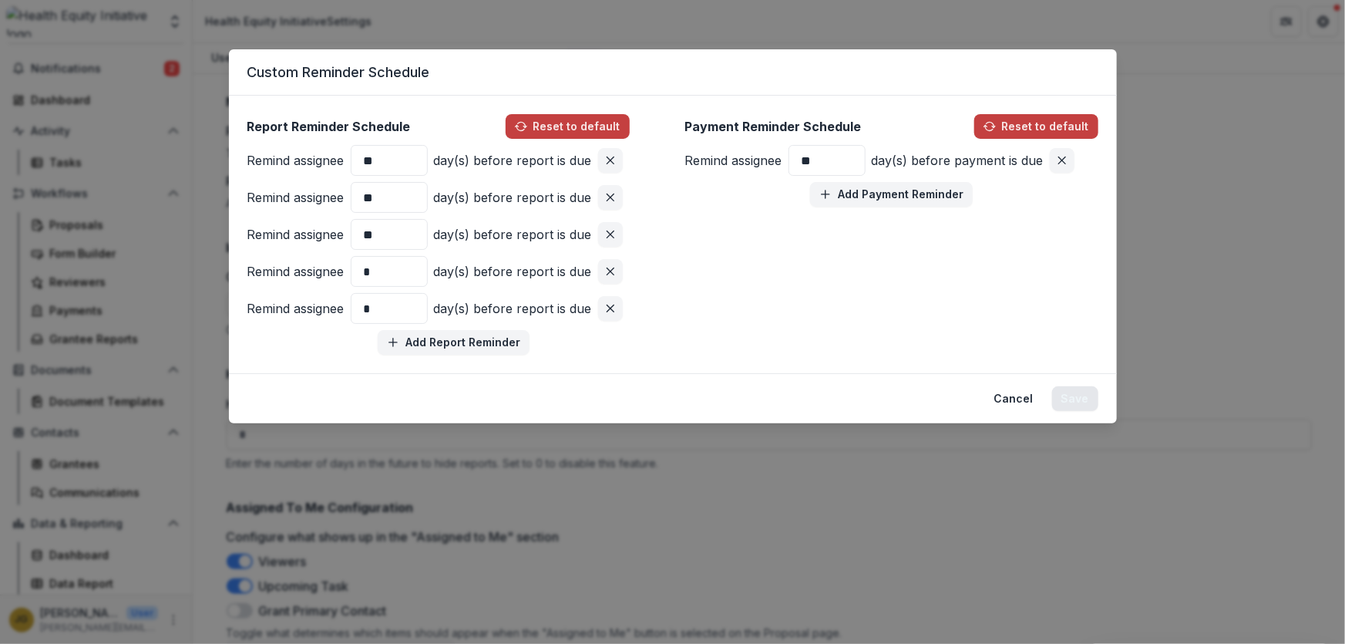
click at [1071, 398] on button "Save" at bounding box center [1075, 398] width 46 height 25
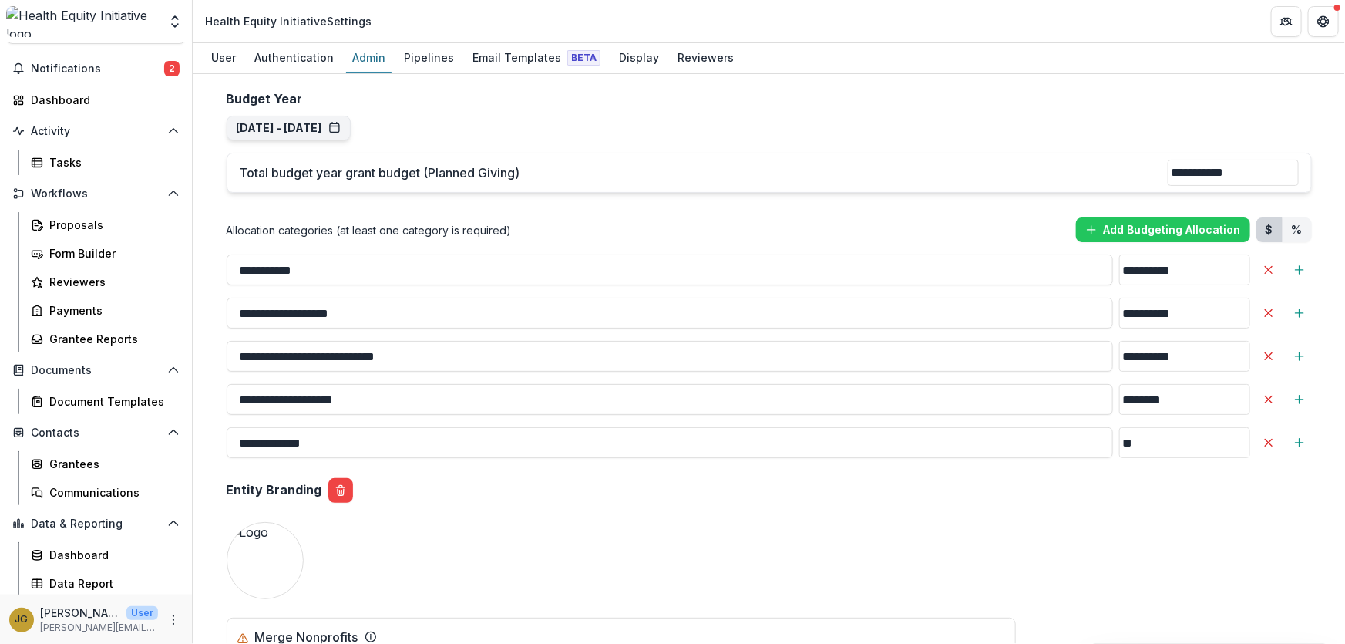
scroll to position [1111, 0]
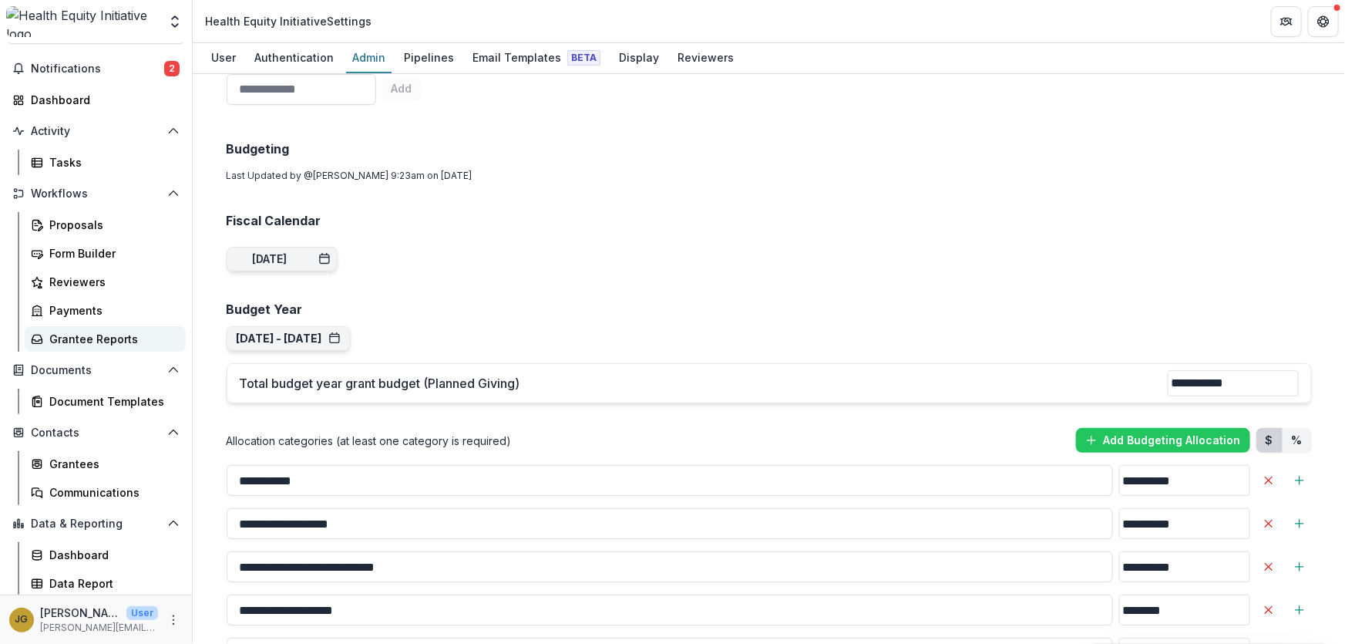
click at [76, 334] on div "Grantee Reports" at bounding box center [111, 339] width 124 height 16
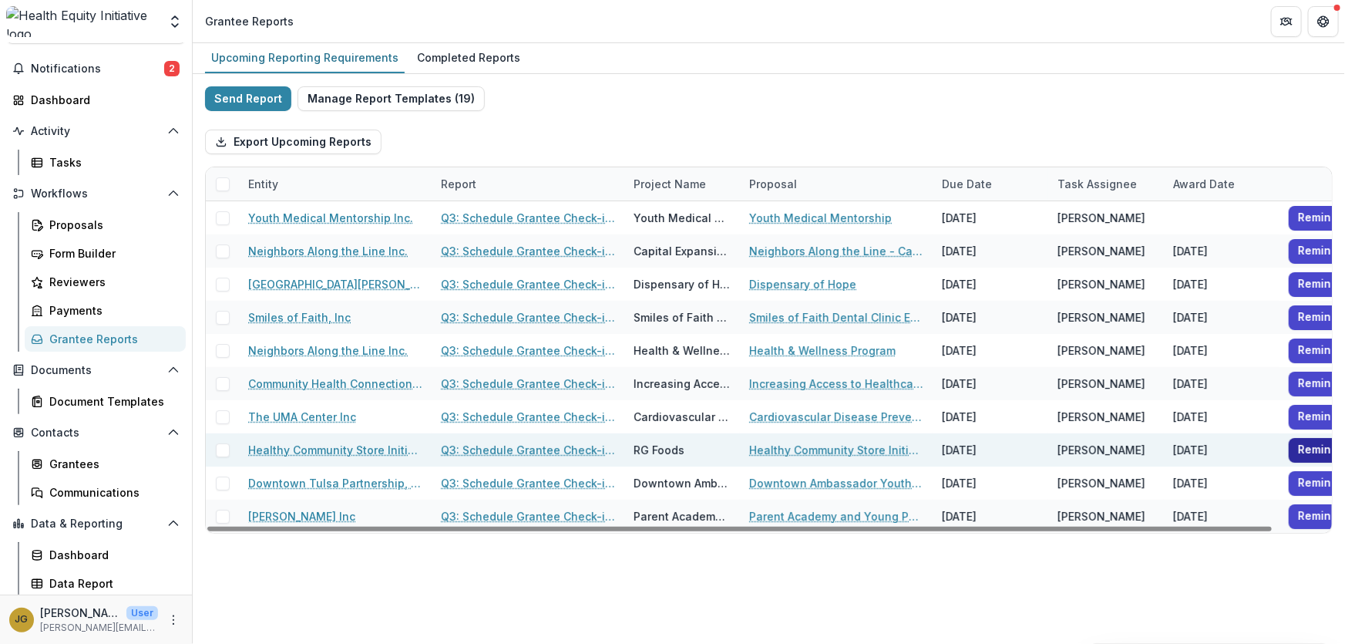
click at [1304, 451] on button "Remind" at bounding box center [1318, 450] width 59 height 25
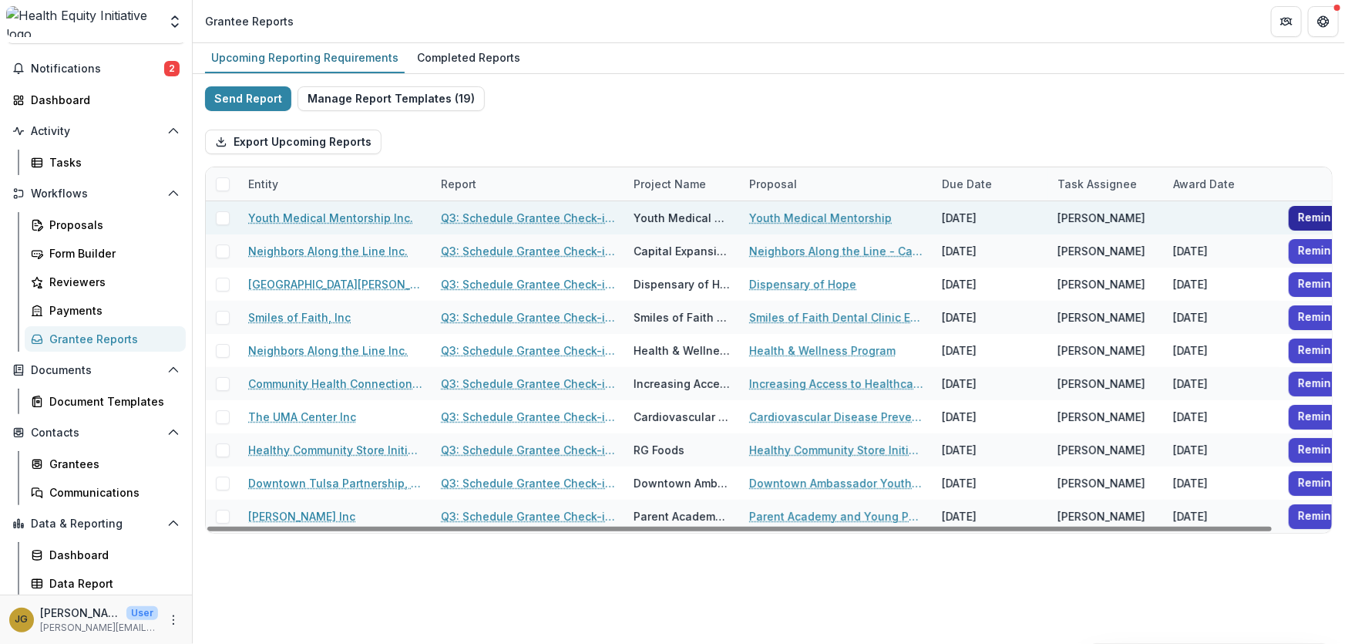
click at [1306, 217] on button "Remind" at bounding box center [1318, 218] width 59 height 25
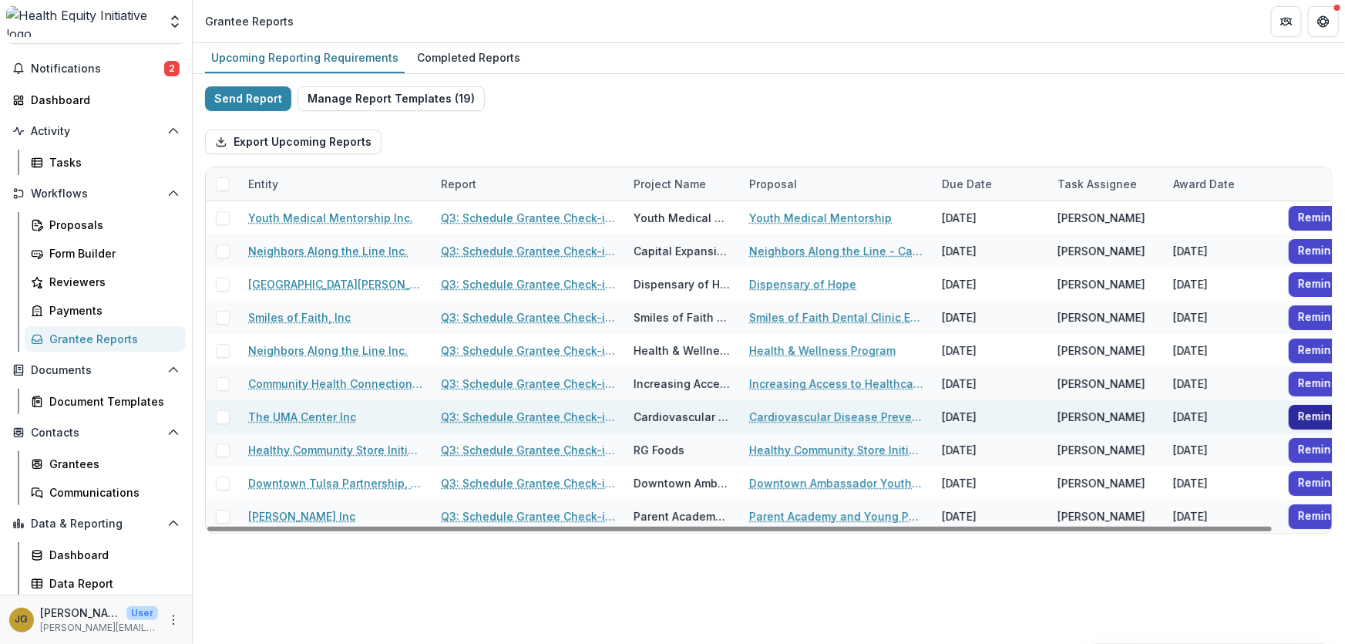
click at [1305, 420] on button "Remind" at bounding box center [1318, 417] width 59 height 25
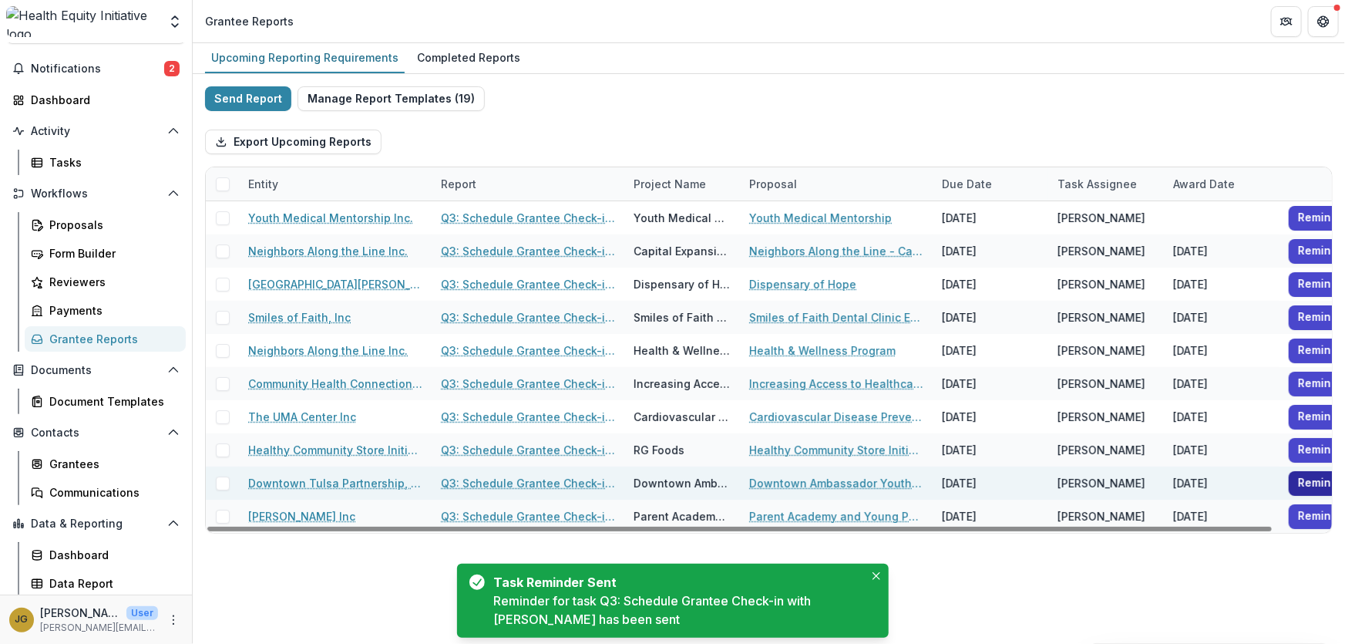
click at [1313, 481] on button "Remind" at bounding box center [1318, 483] width 59 height 25
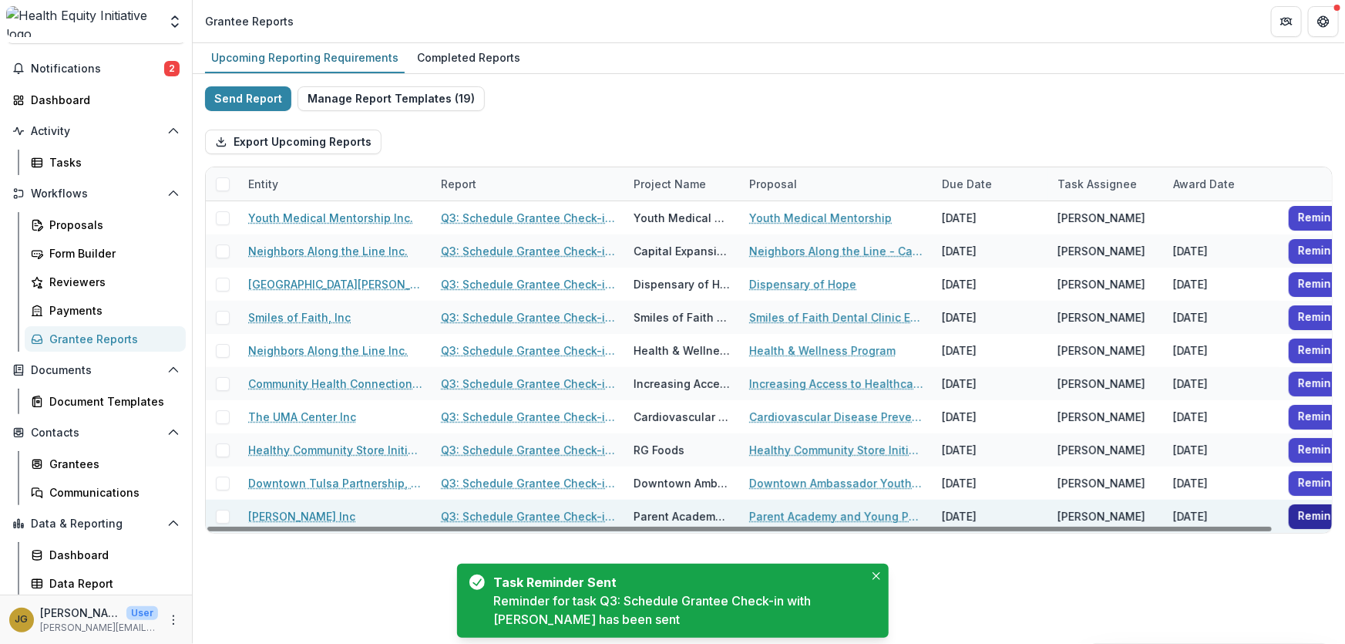
click at [1308, 513] on button "Remind" at bounding box center [1318, 516] width 59 height 25
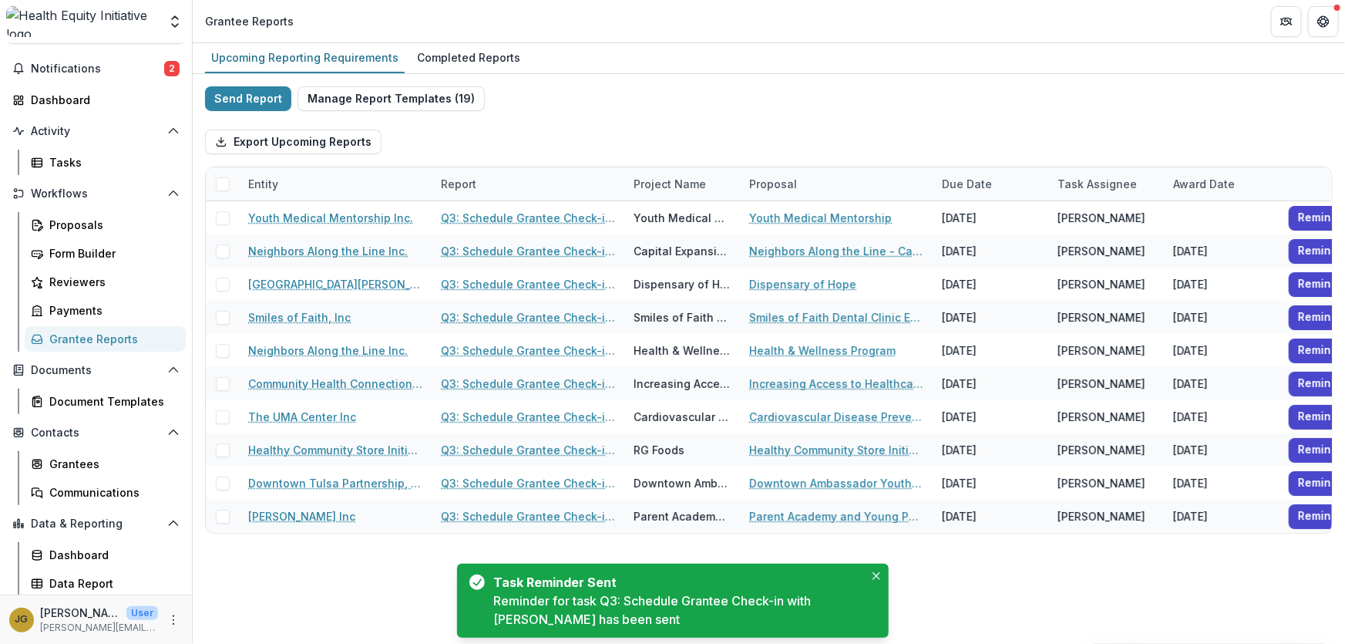
click at [1173, 578] on div "Upcoming Reporting Requirements Completed Reports Send Report Manage Report Tem…" at bounding box center [769, 343] width 1152 height 600
